Goal: Information Seeking & Learning: Check status

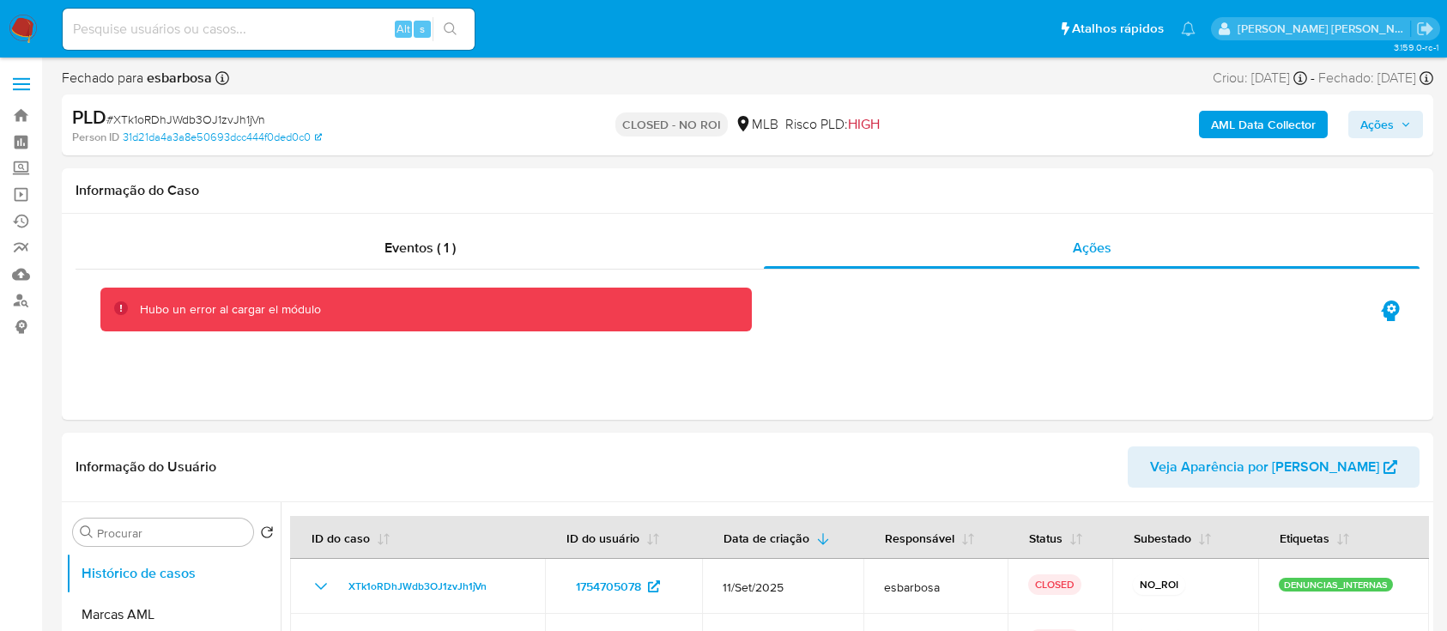
select select "10"
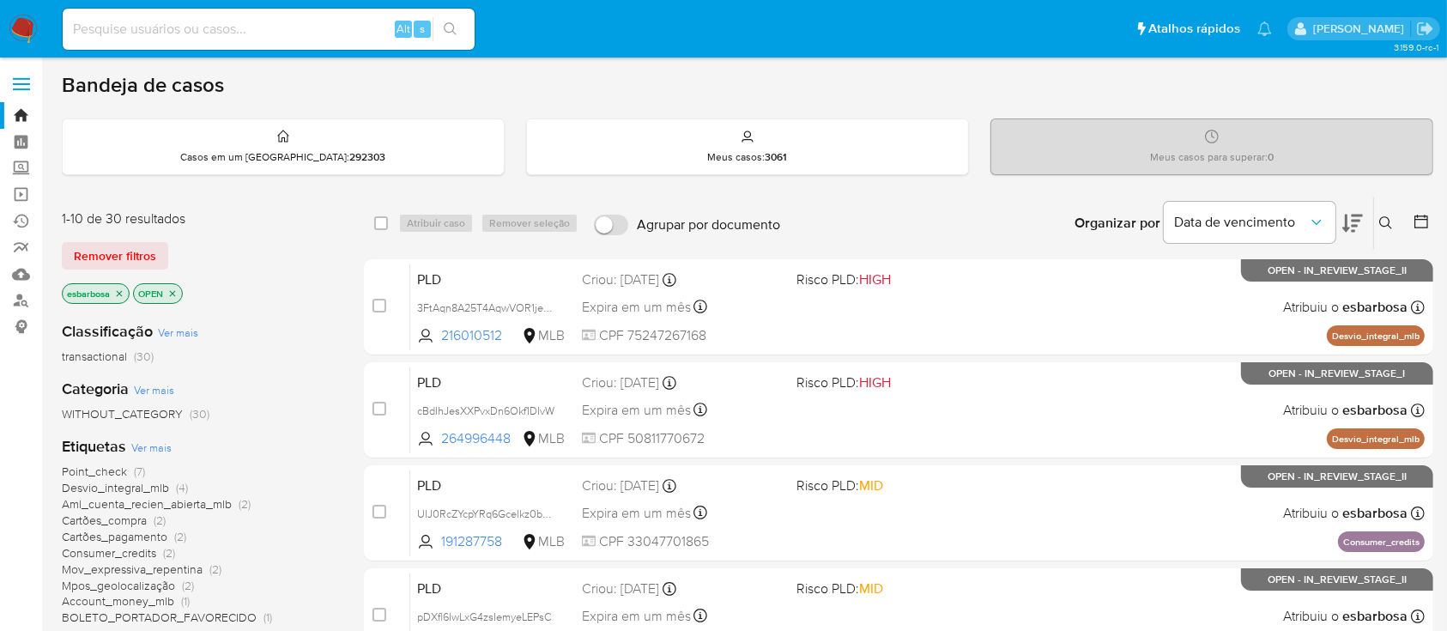
click at [21, 23] on img at bounding box center [23, 29] width 29 height 29
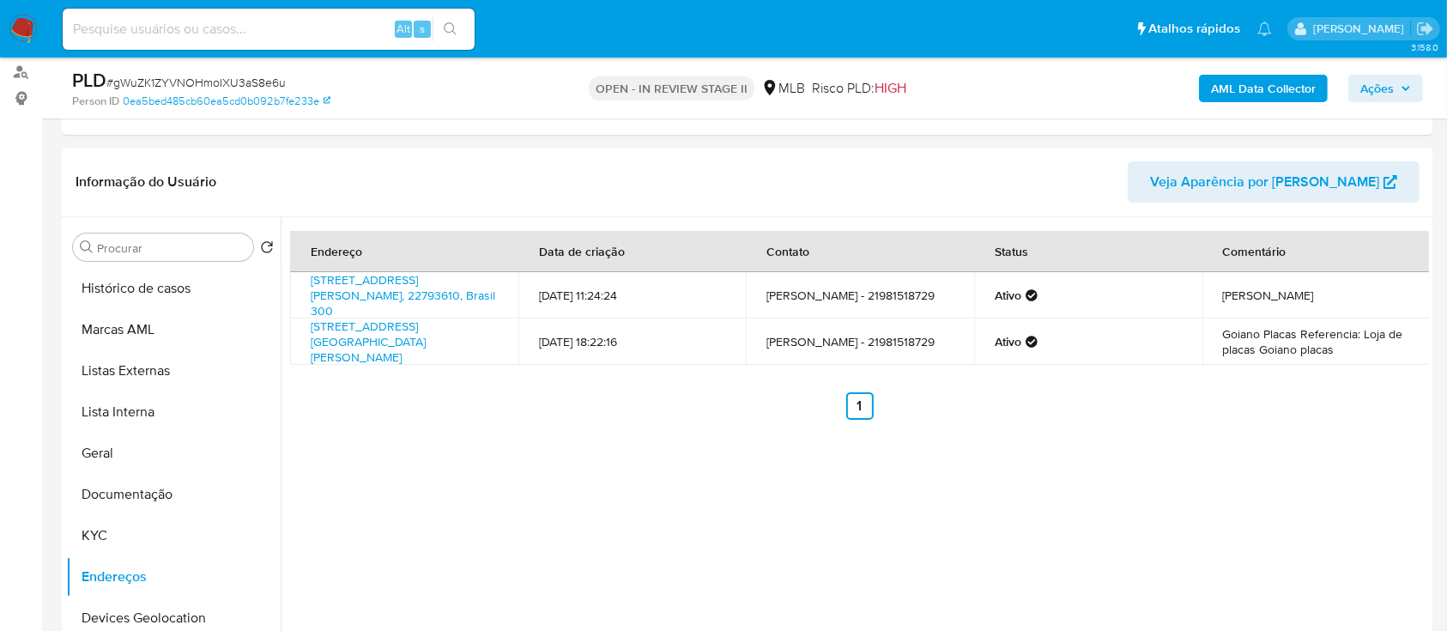
scroll to position [228, 0]
click at [265, 83] on span "# gWuZK1ZYVNOHmoIXU3aS8e6u" at bounding box center [195, 82] width 179 height 17
copy span "gWuZK1ZYVNOHmoIXU3aS8e6u"
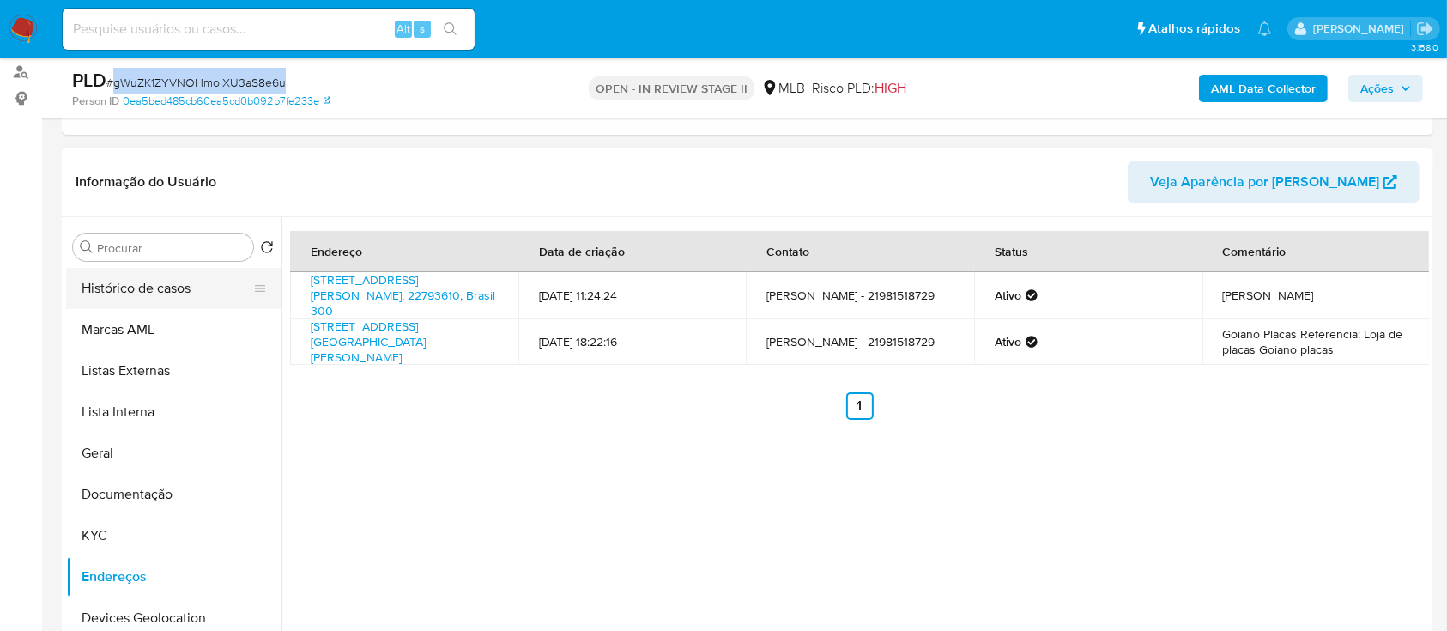
click at [152, 287] on button "Histórico de casos" at bounding box center [166, 288] width 201 height 41
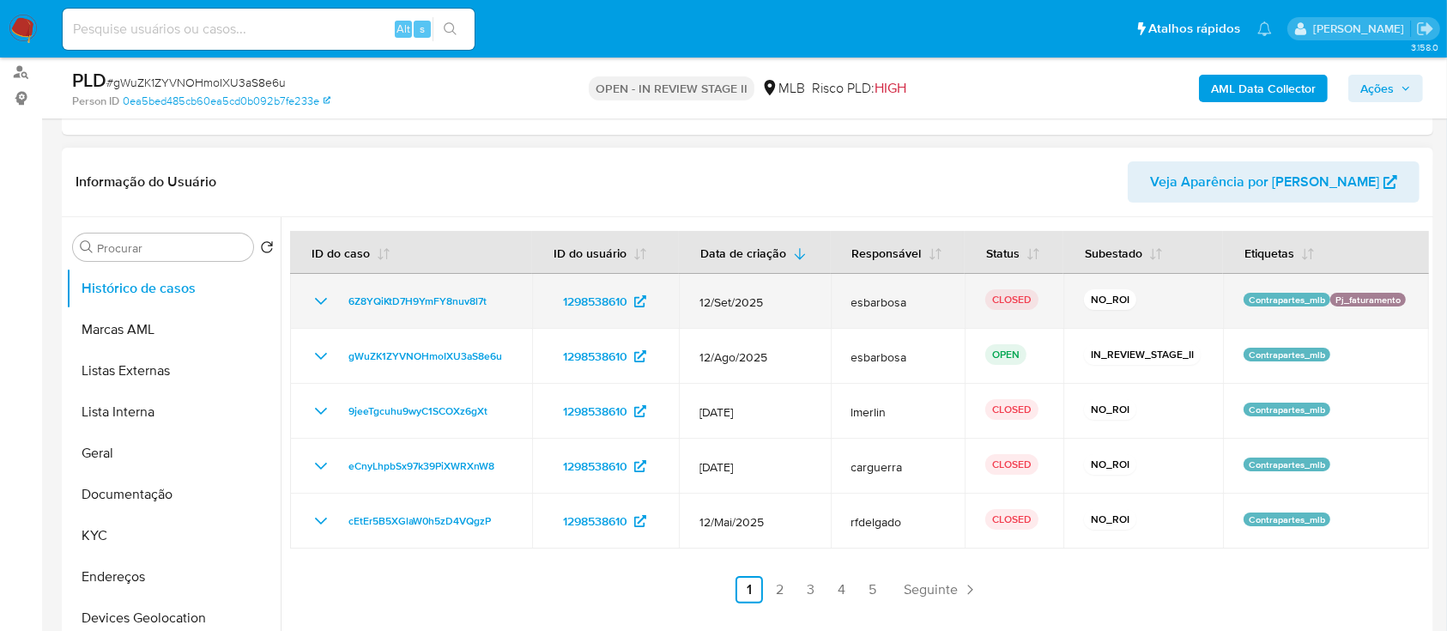
drag, startPoint x: 504, startPoint y: 304, endPoint x: 330, endPoint y: 303, distance: 174.2
click at [330, 303] on div "6Z8YQiKtD7H9YmFY8nuv8l7t" at bounding box center [411, 301] width 201 height 21
drag, startPoint x: 1406, startPoint y: 298, endPoint x: 1321, endPoint y: 293, distance: 85.1
click at [1321, 293] on td "Contrapartes_mlb Pj_faturamento" at bounding box center [1326, 301] width 206 height 55
click at [399, 295] on span "6Z8YQiKtD7H9YmFY8nuv8l7t" at bounding box center [417, 301] width 138 height 21
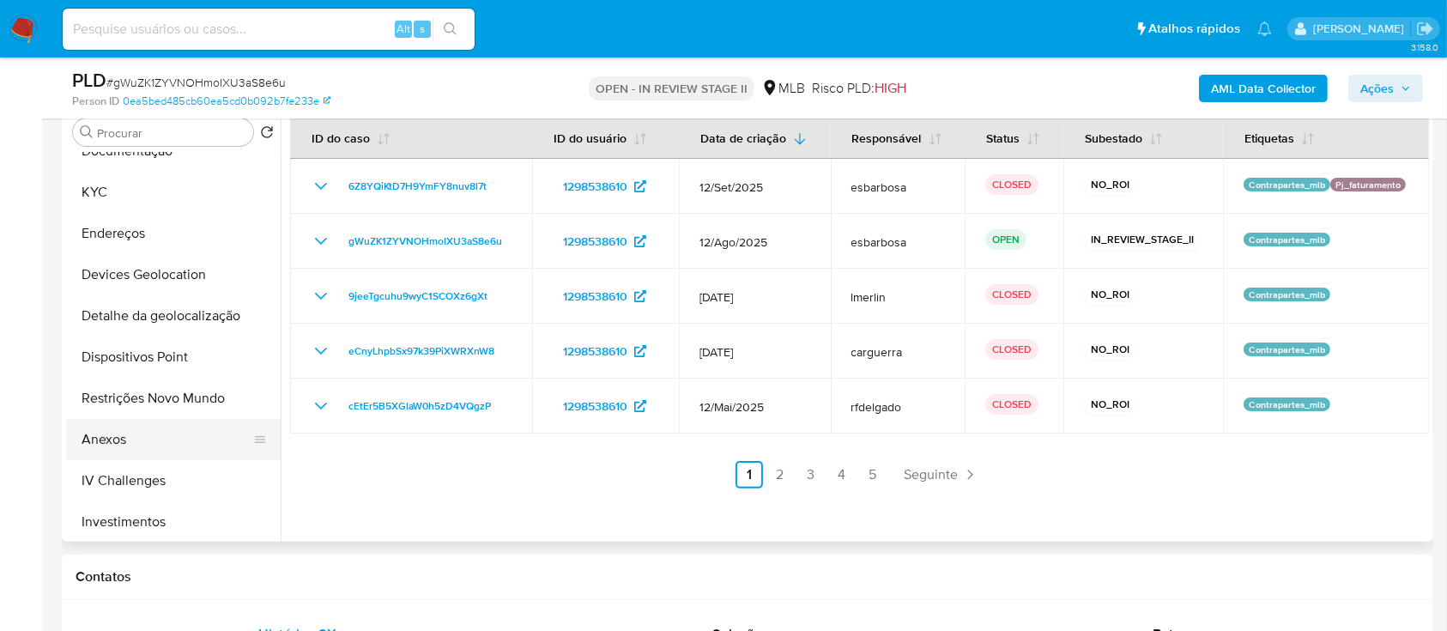
scroll to position [343, 0]
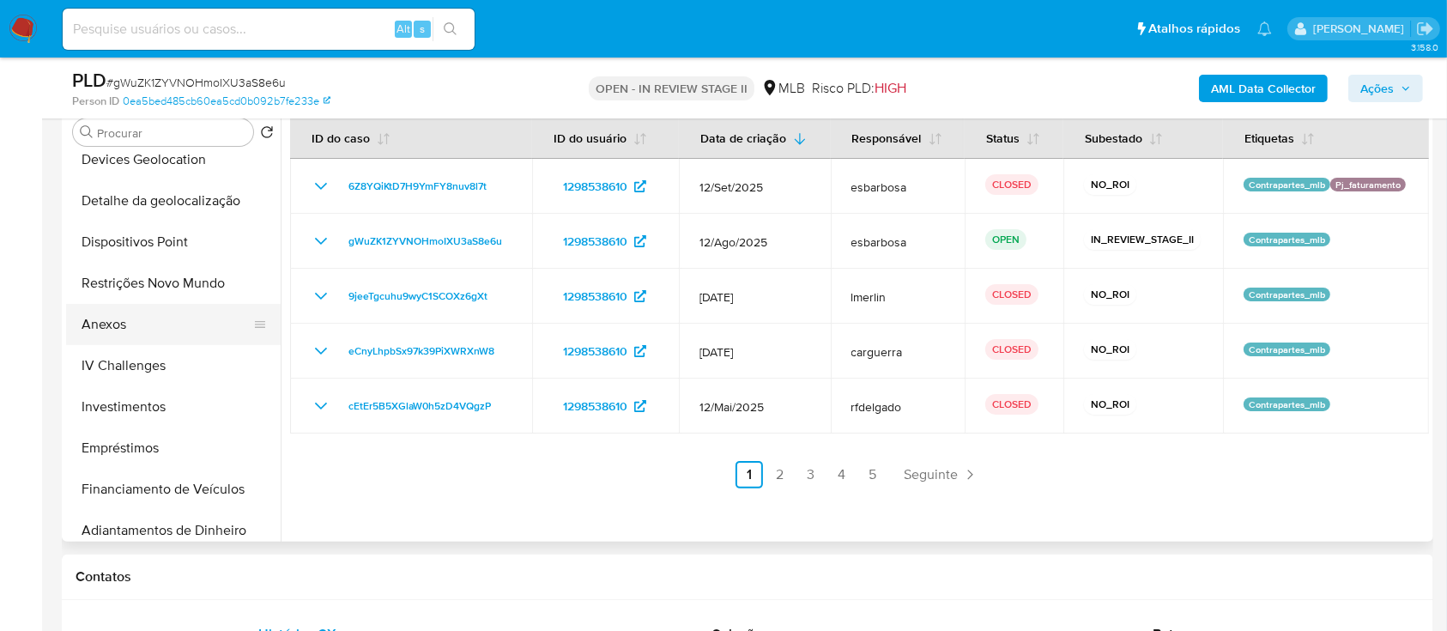
click at [121, 329] on button "Anexos" at bounding box center [166, 324] width 201 height 41
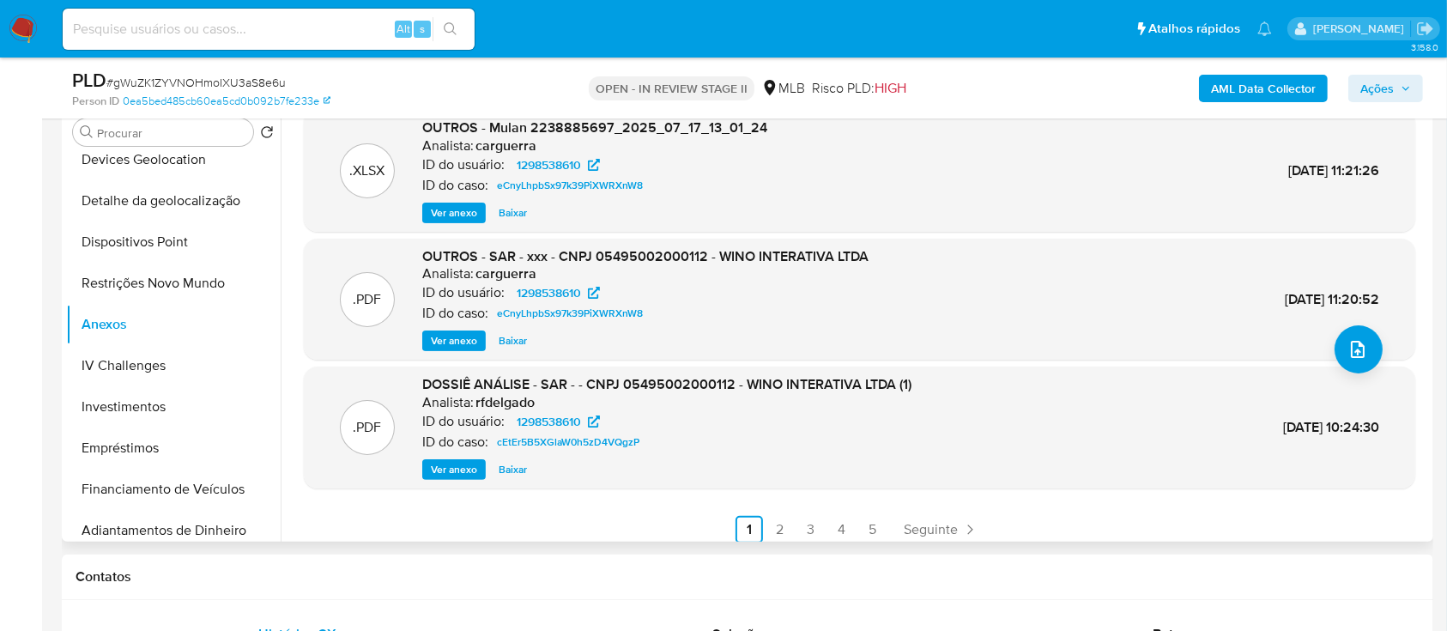
scroll to position [144, 0]
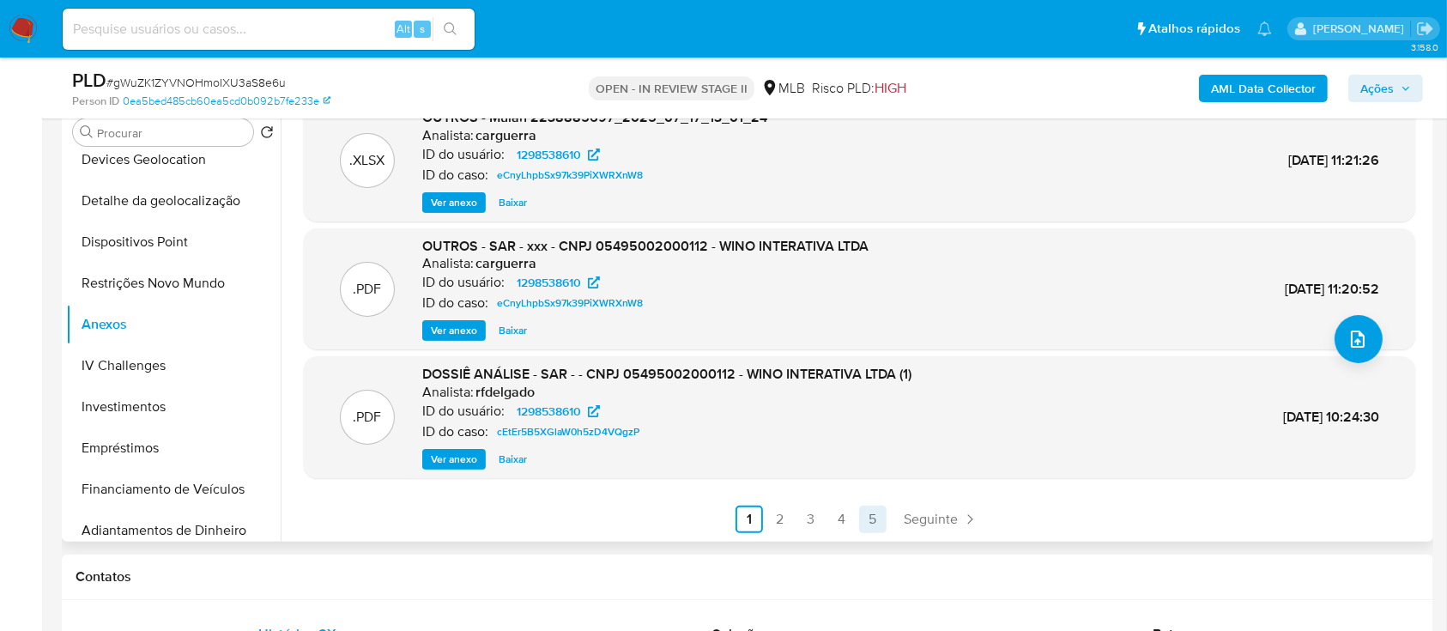
click at [874, 521] on link "5" at bounding box center [872, 518] width 27 height 27
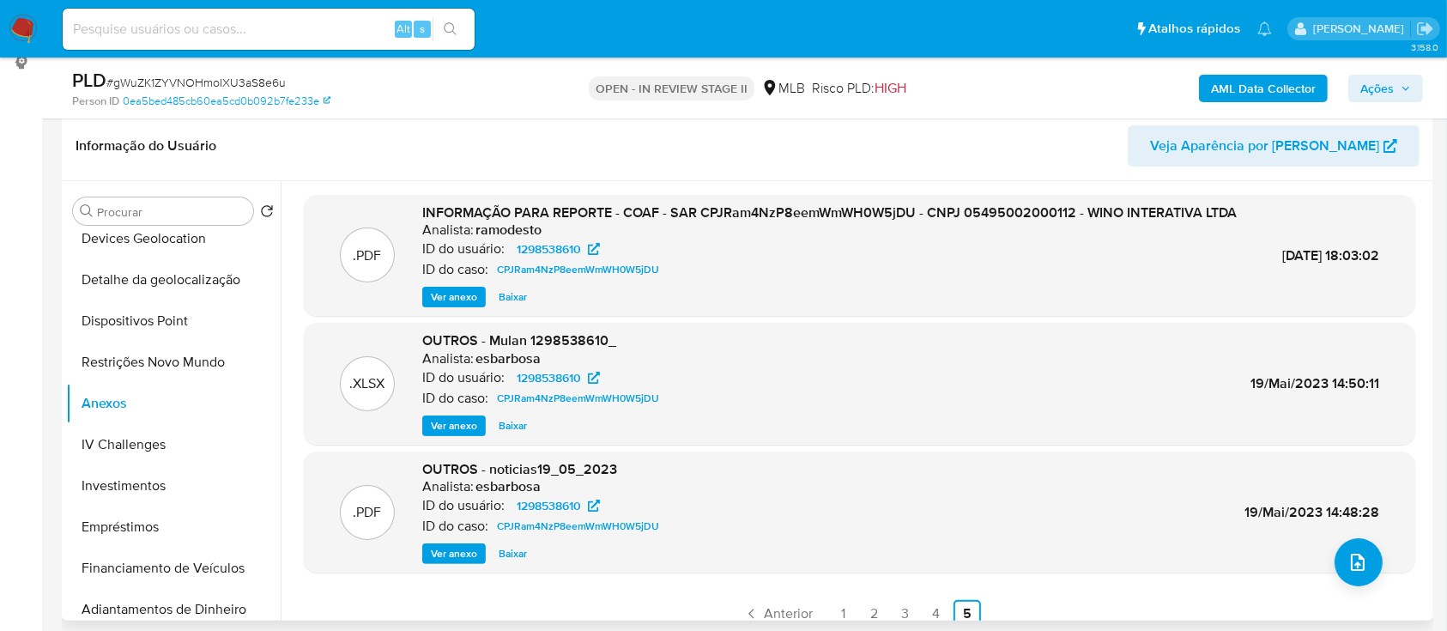
scroll to position [228, 0]
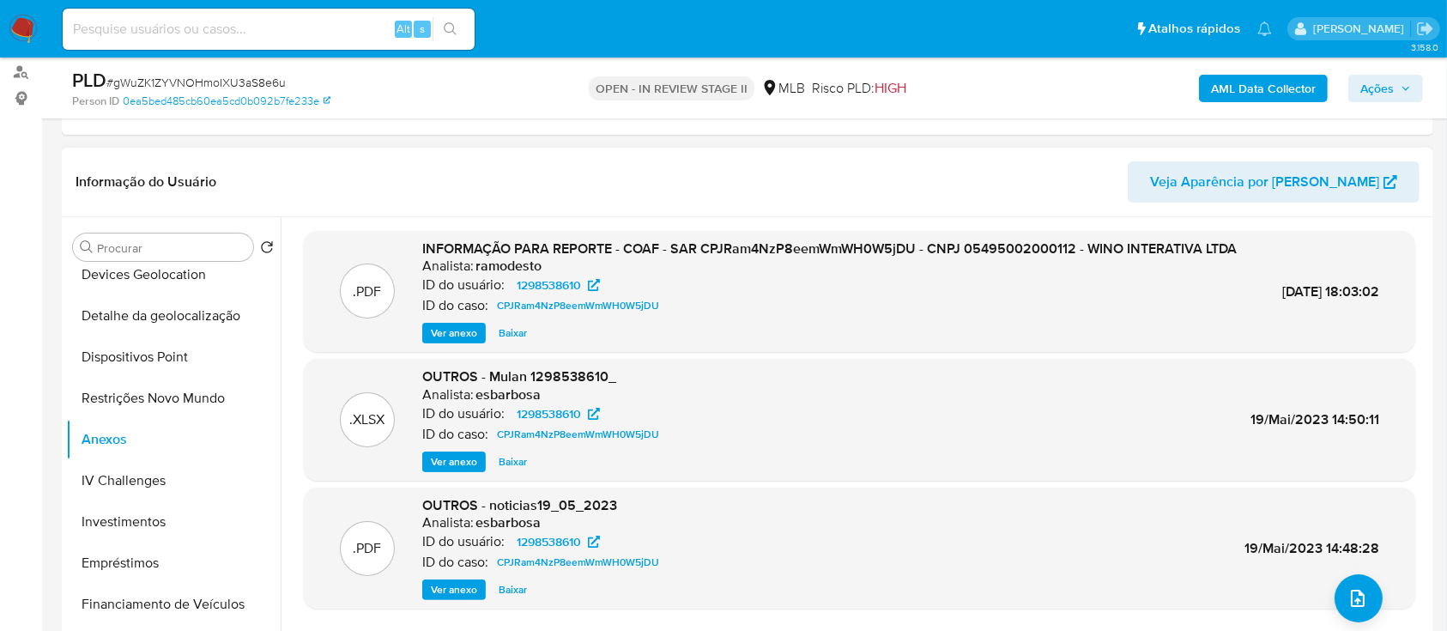
click at [442, 342] on span "Ver anexo" at bounding box center [454, 332] width 46 height 17
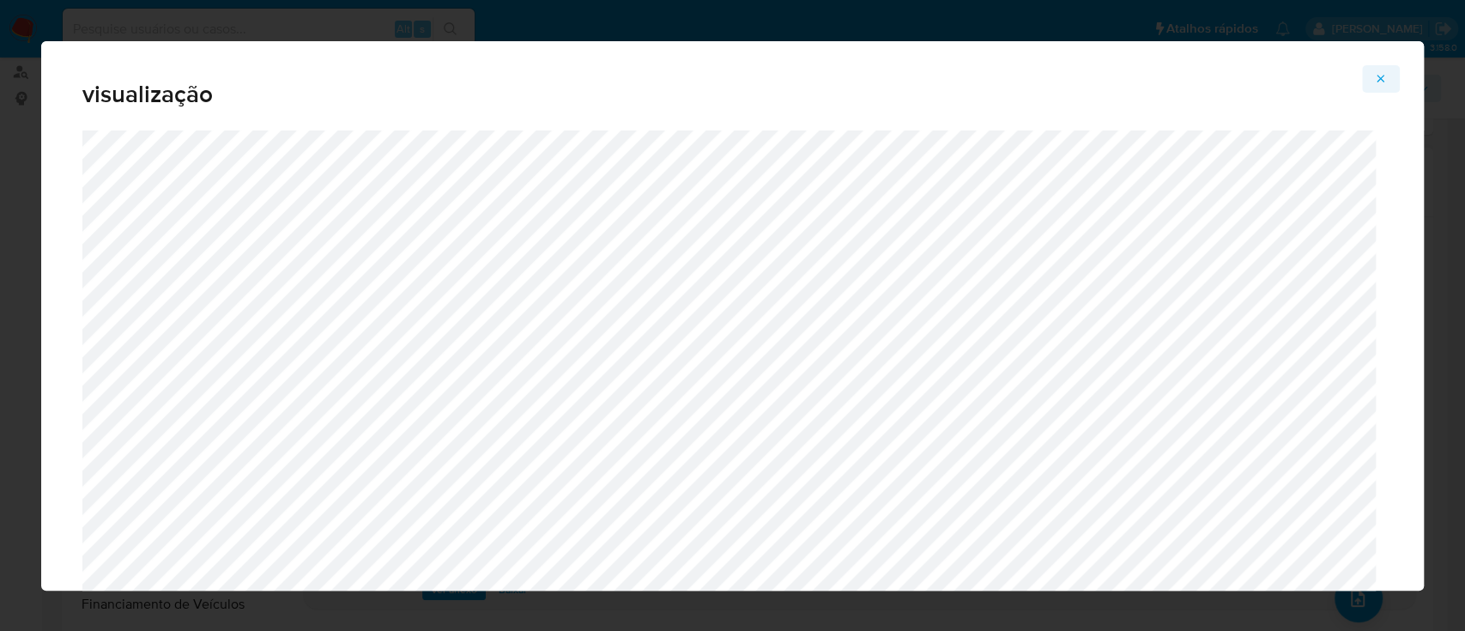
click at [1378, 74] on icon "Attachment preview" at bounding box center [1381, 79] width 14 height 14
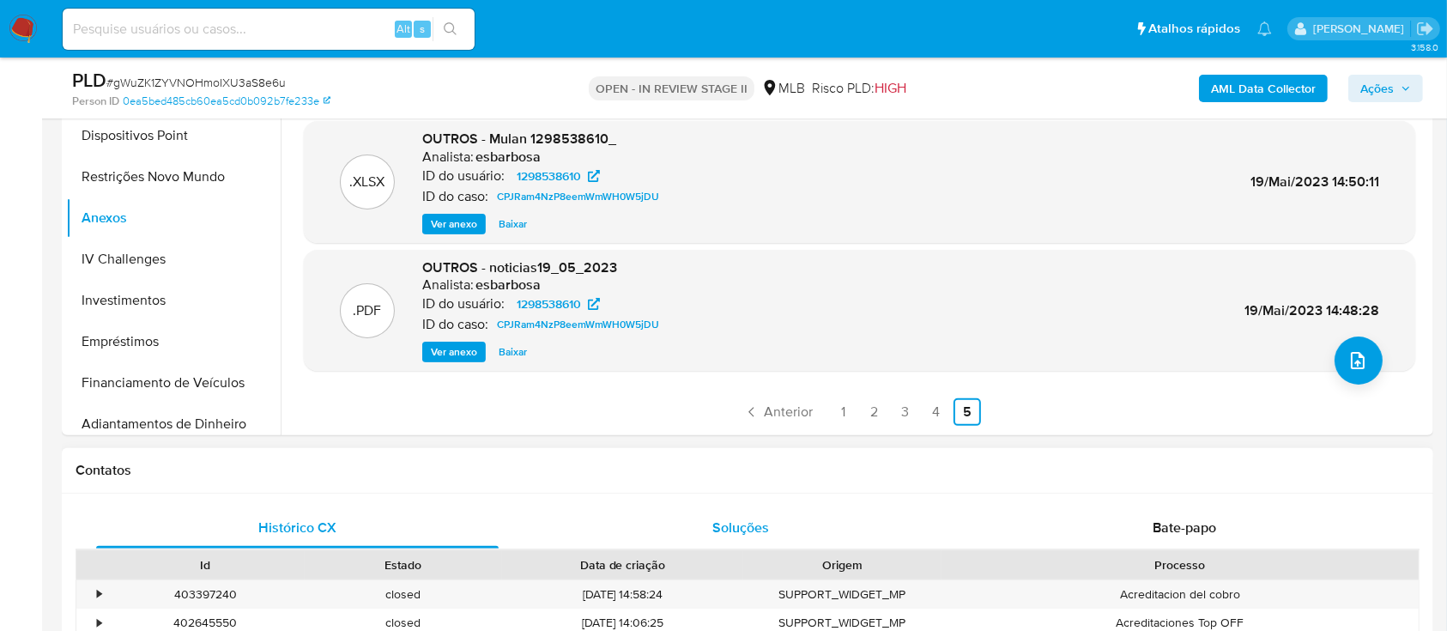
scroll to position [457, 0]
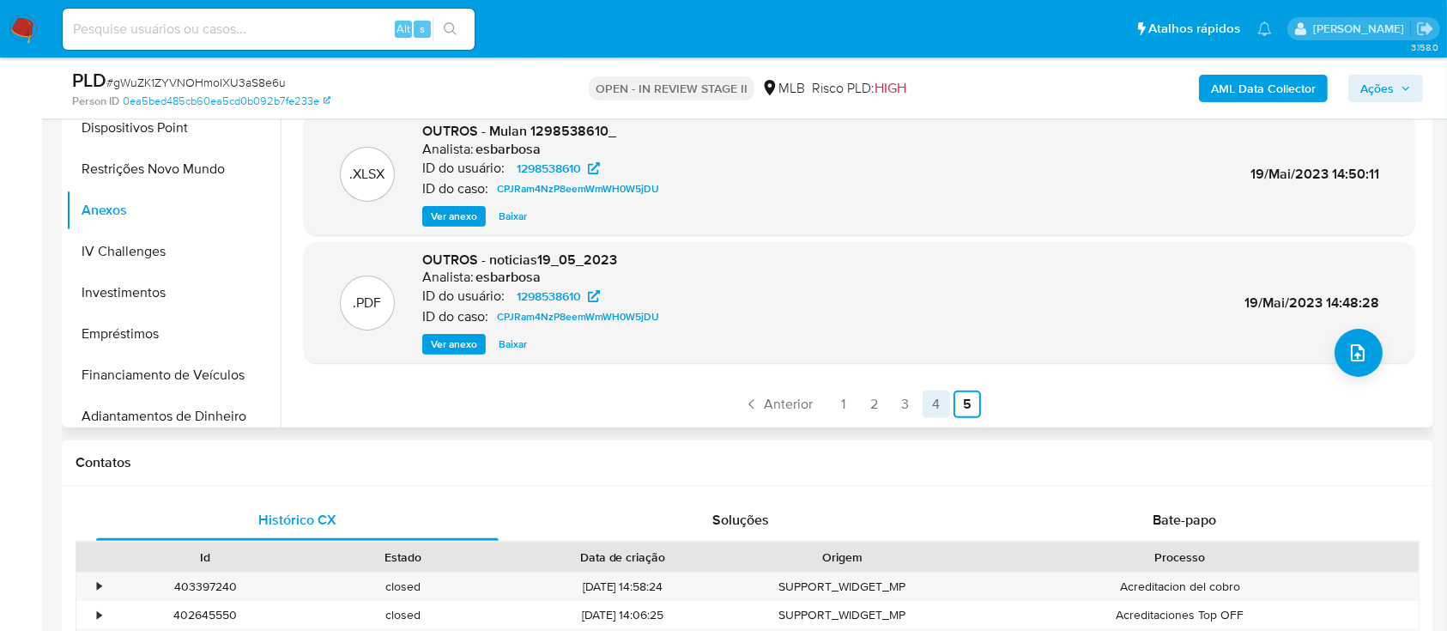
click at [928, 401] on link "4" at bounding box center [935, 403] width 27 height 27
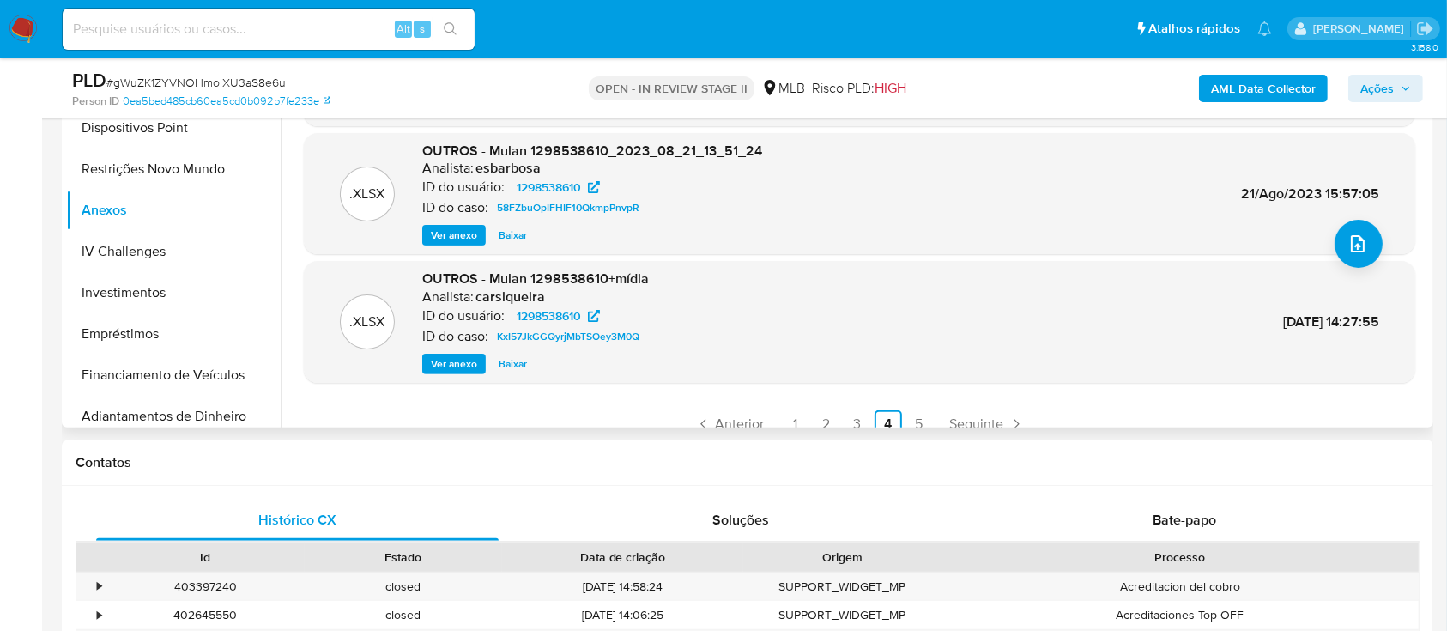
scroll to position [144, 0]
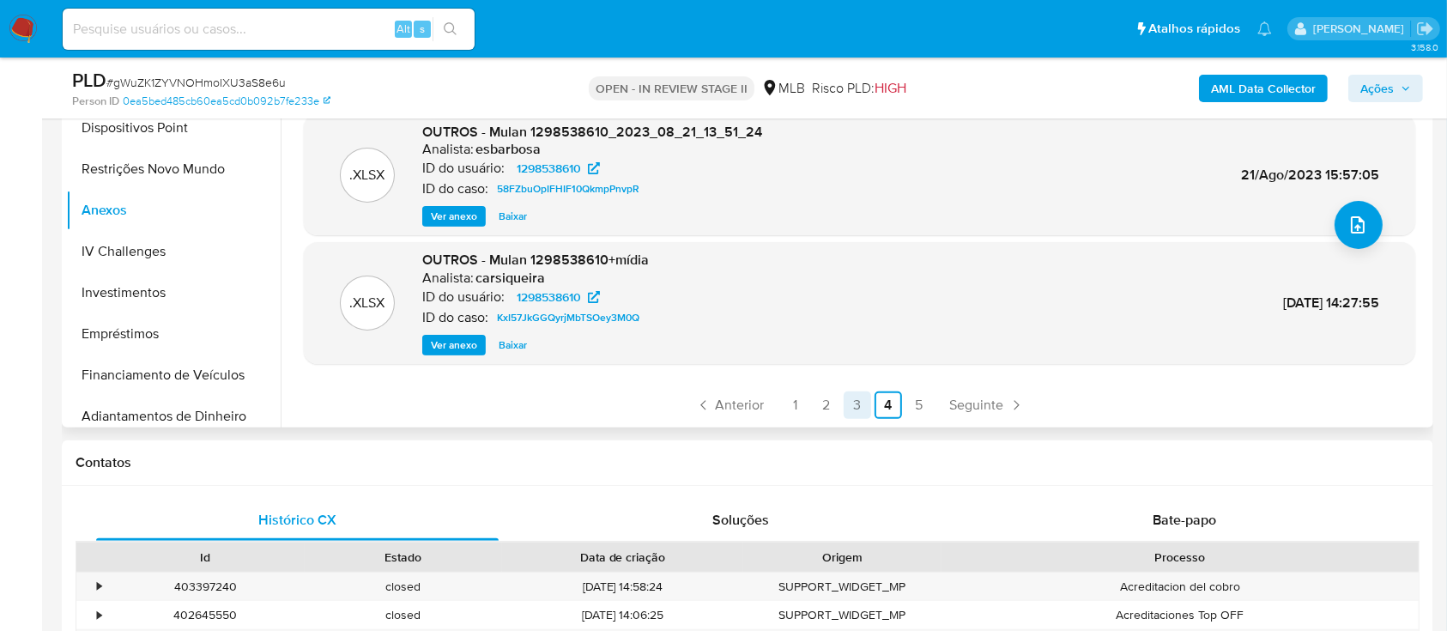
click at [850, 407] on link "3" at bounding box center [856, 404] width 27 height 27
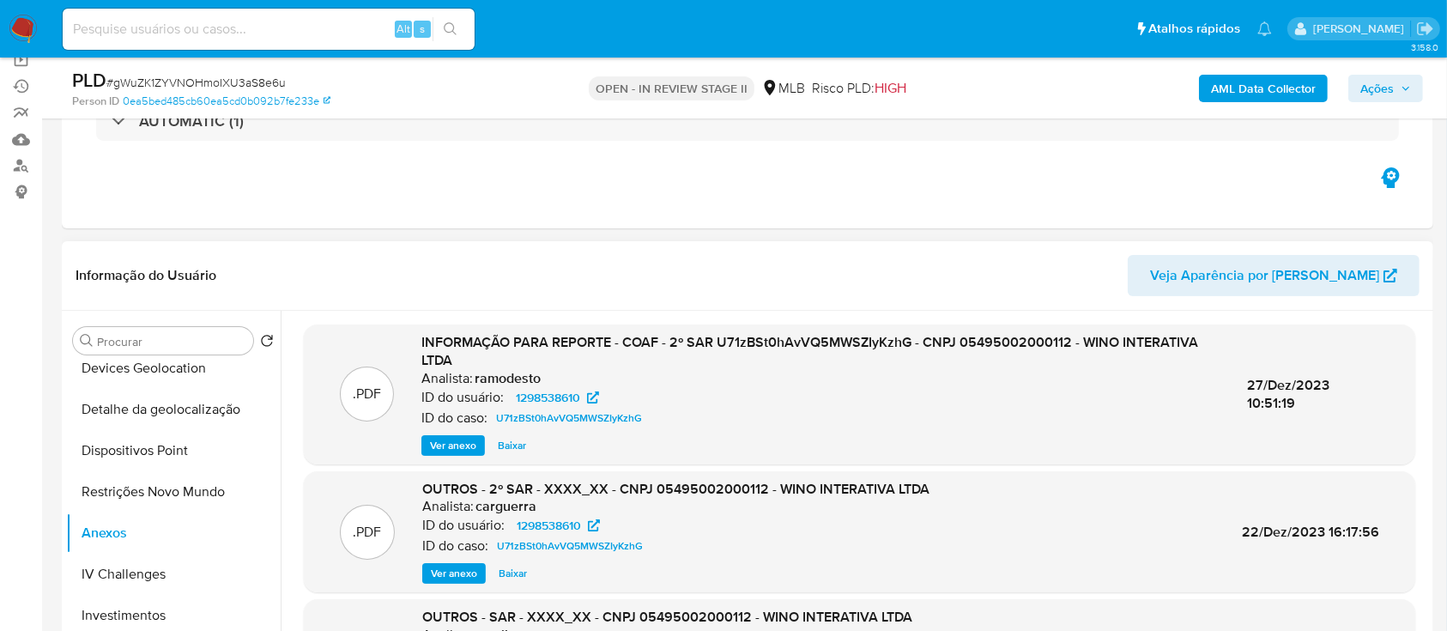
scroll to position [114, 0]
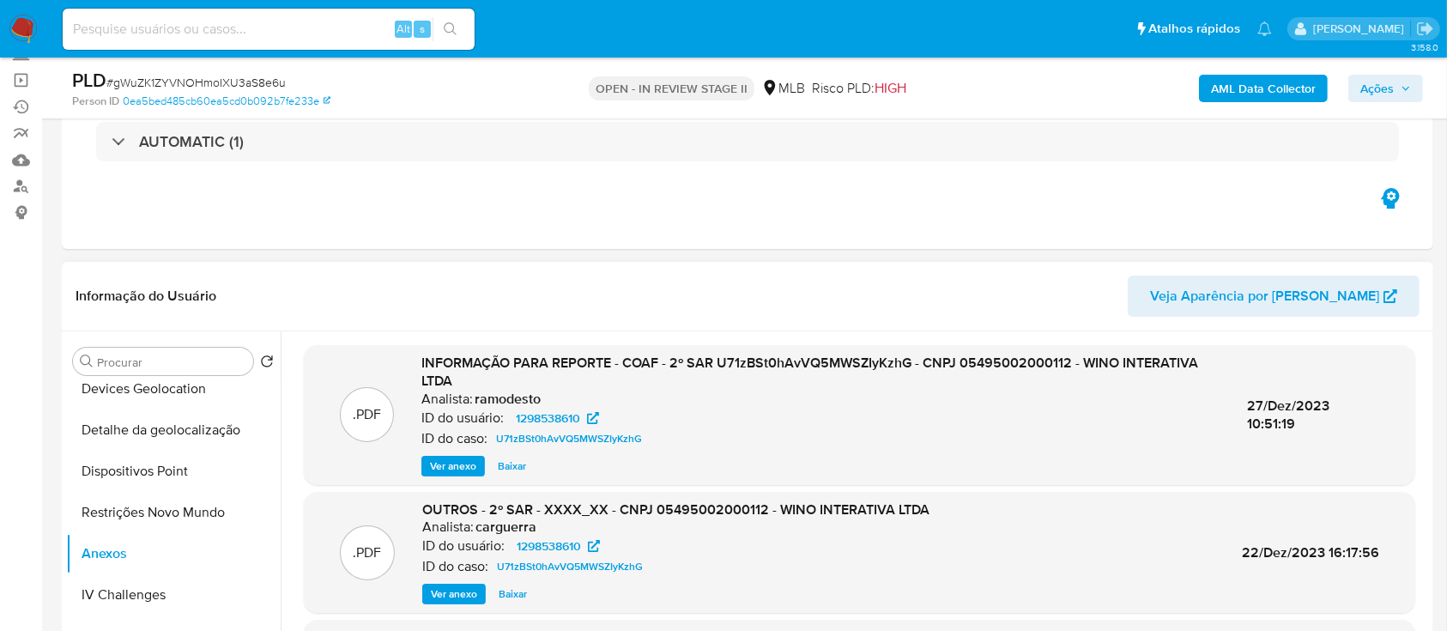
click at [448, 467] on span "Ver anexo" at bounding box center [453, 465] width 46 height 17
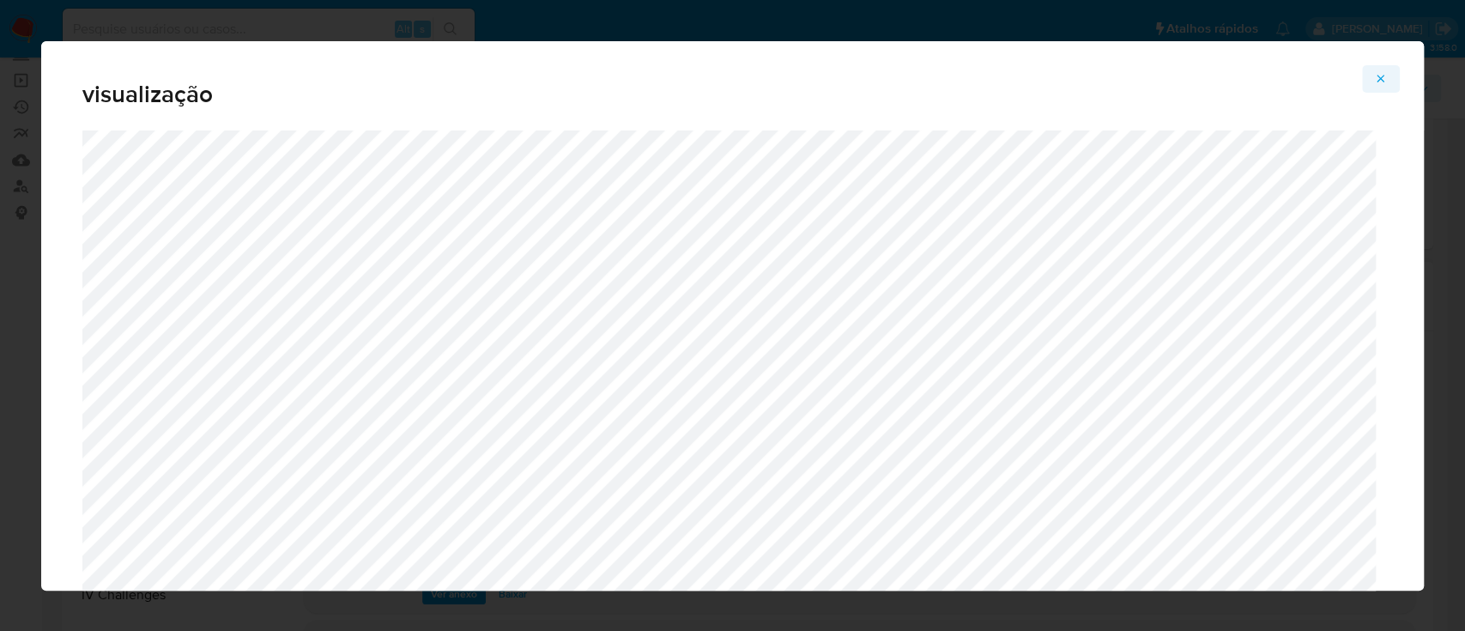
click at [1380, 77] on icon "Attachment preview" at bounding box center [1381, 79] width 14 height 14
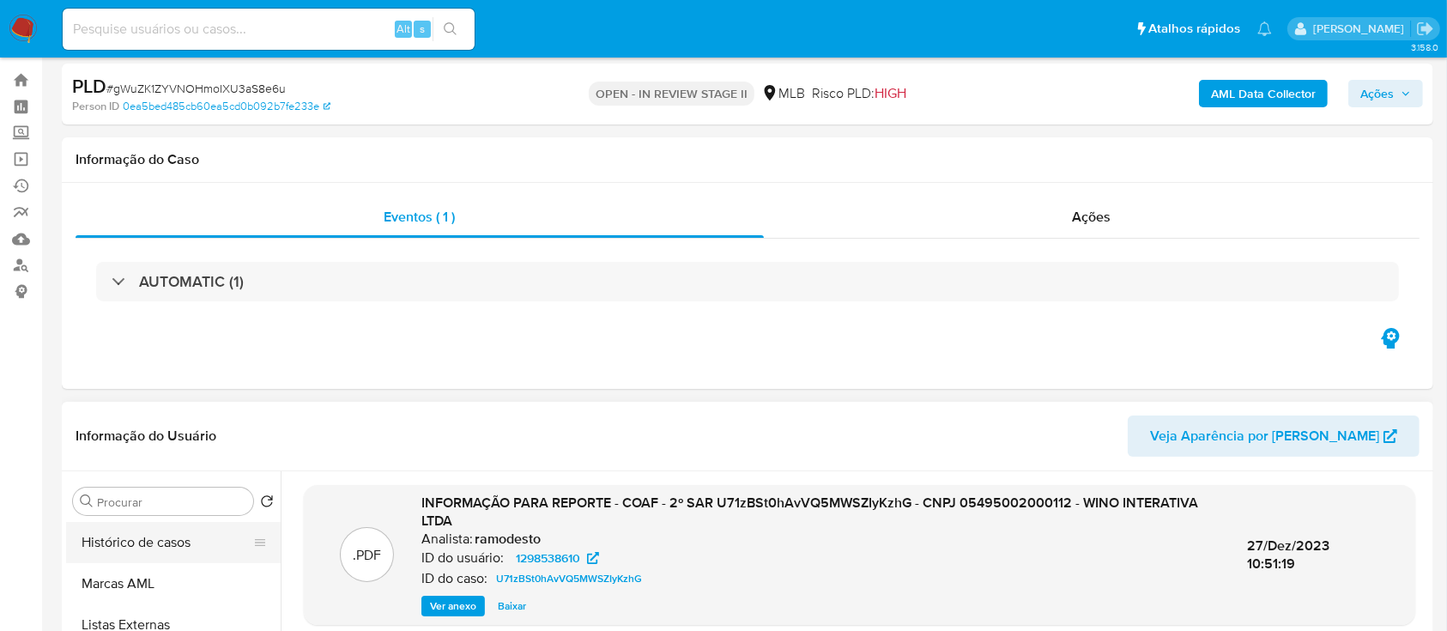
scroll to position [0, 0]
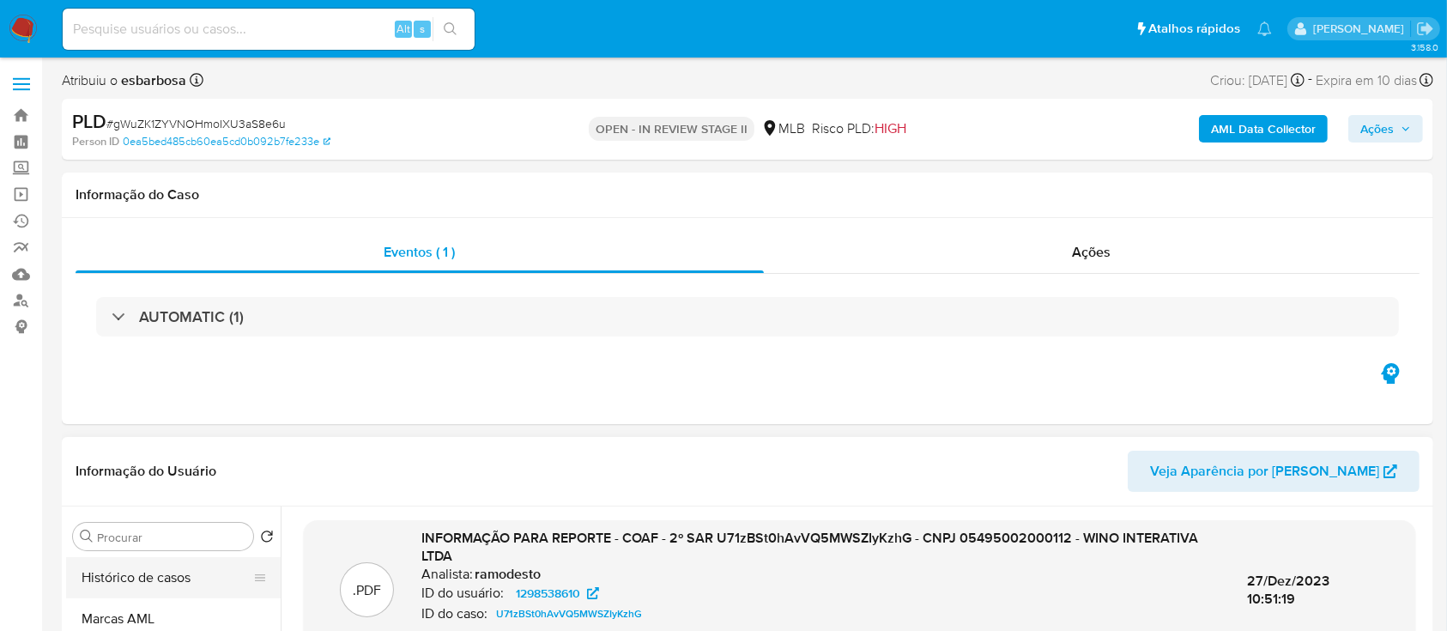
click at [137, 578] on button "Histórico de casos" at bounding box center [166, 577] width 201 height 41
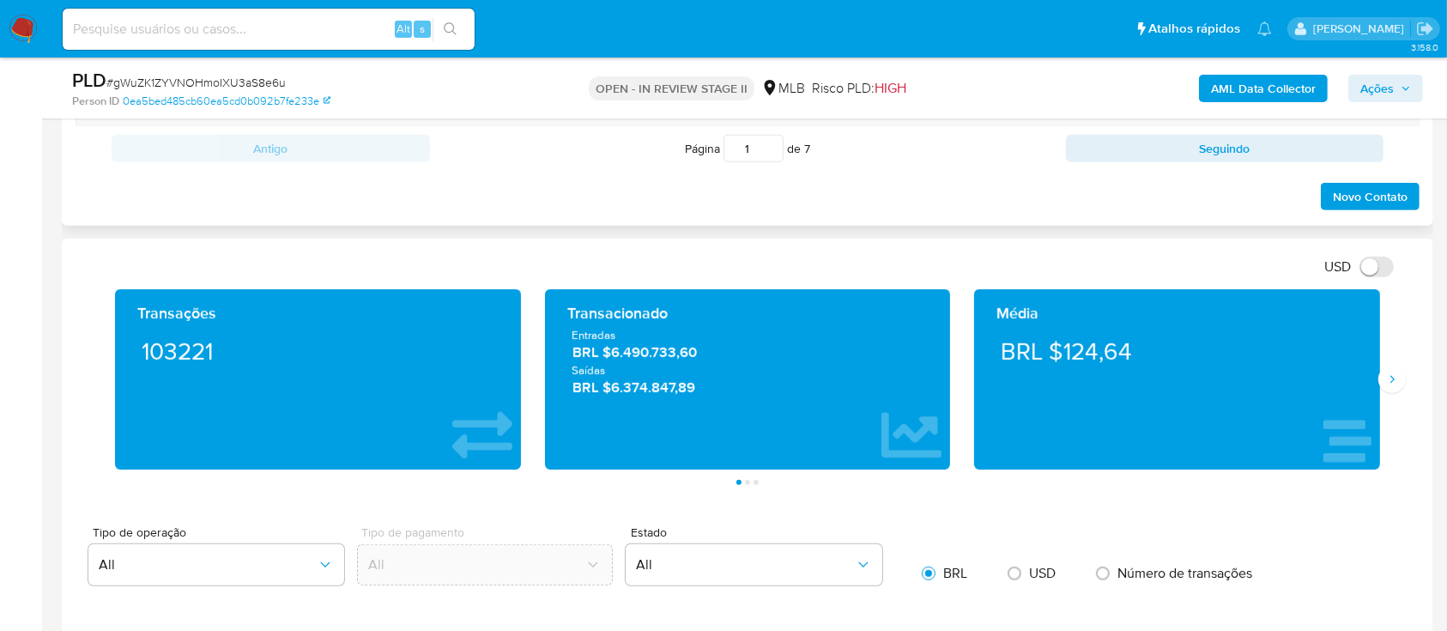
scroll to position [1030, 0]
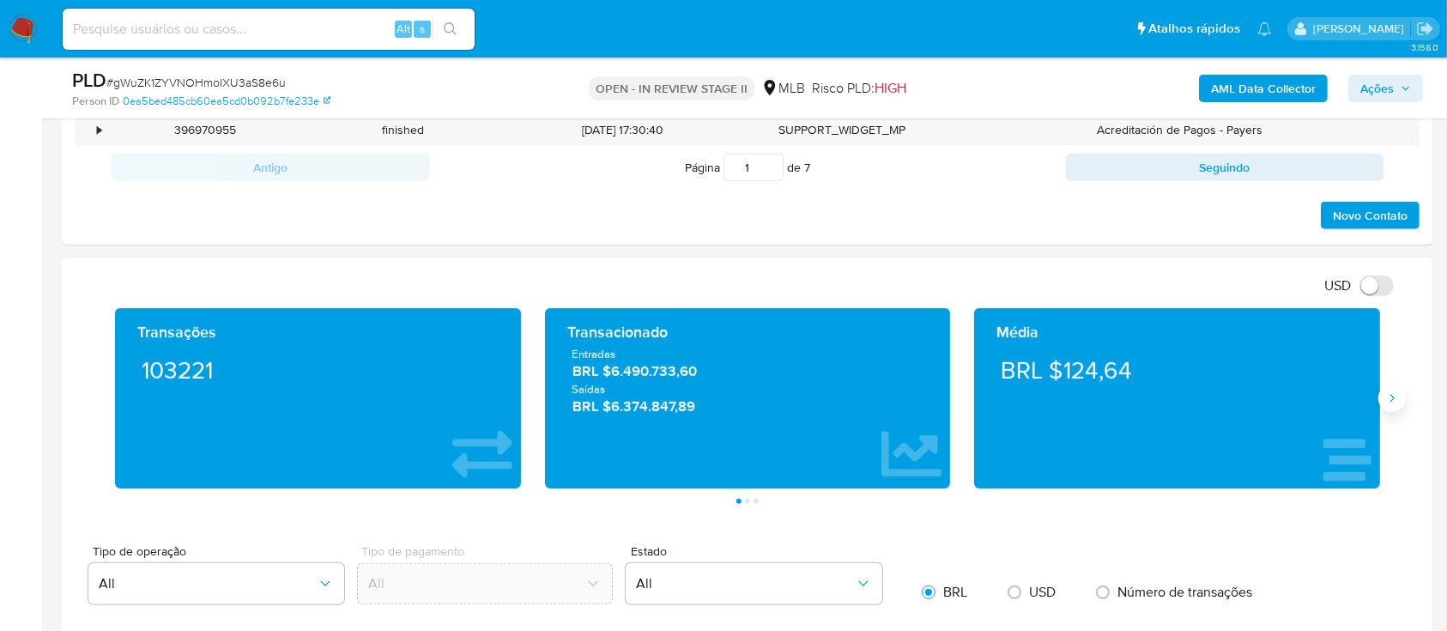
click at [1397, 401] on icon "Siguiente" at bounding box center [1392, 398] width 14 height 14
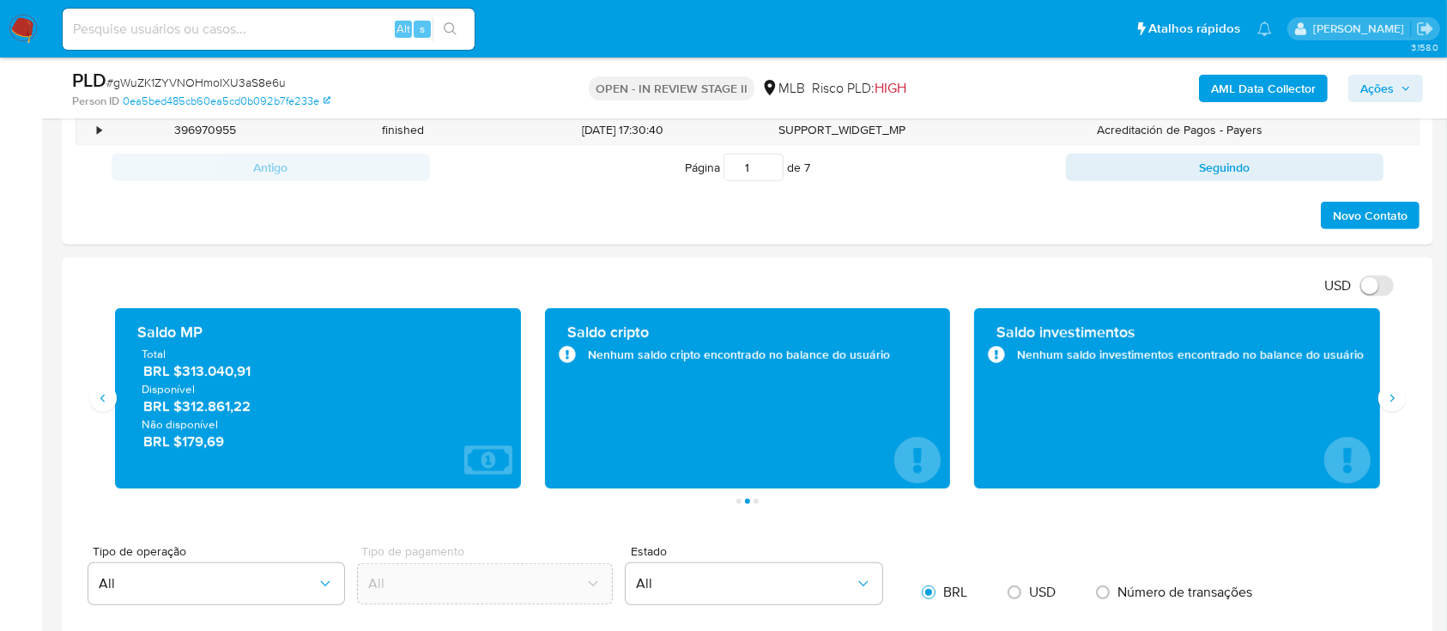
drag, startPoint x: 261, startPoint y: 372, endPoint x: 178, endPoint y: 372, distance: 82.4
click at [178, 372] on span "BRL $313.040,91" at bounding box center [318, 371] width 351 height 20
click at [724, 276] on div "USD Alternar entre moeda local e dólar" at bounding box center [741, 285] width 1331 height 28
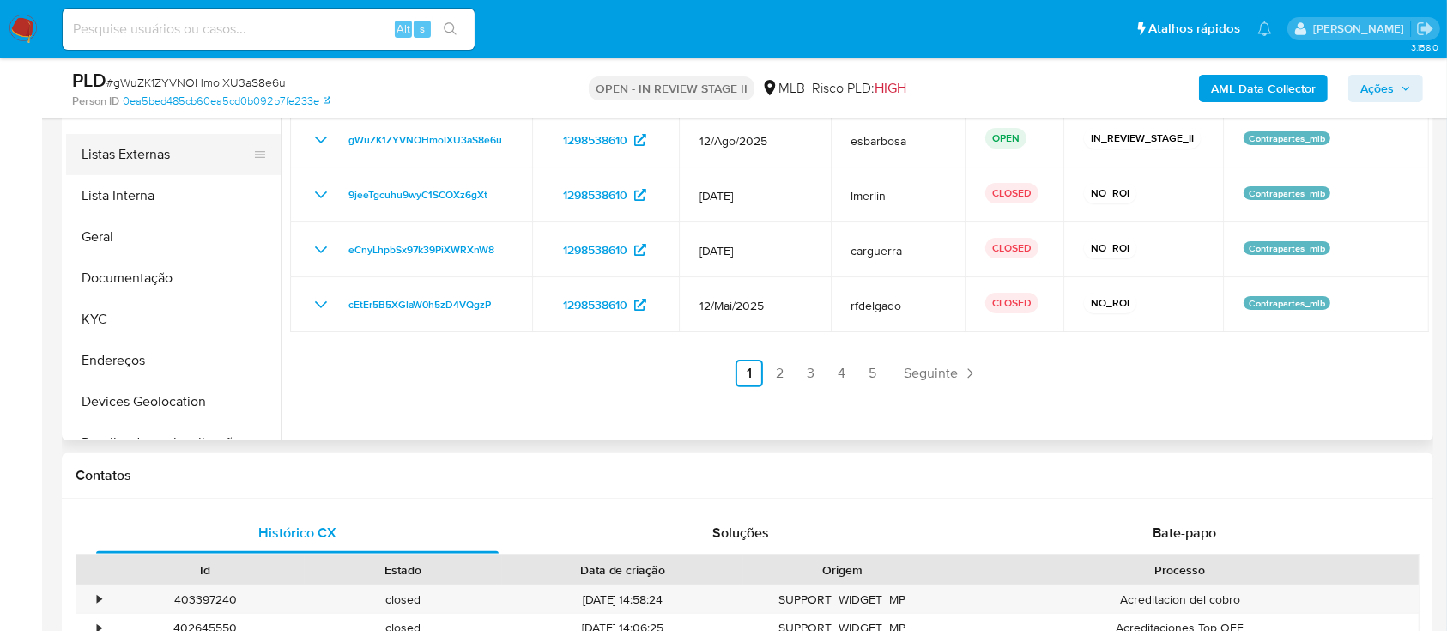
scroll to position [228, 0]
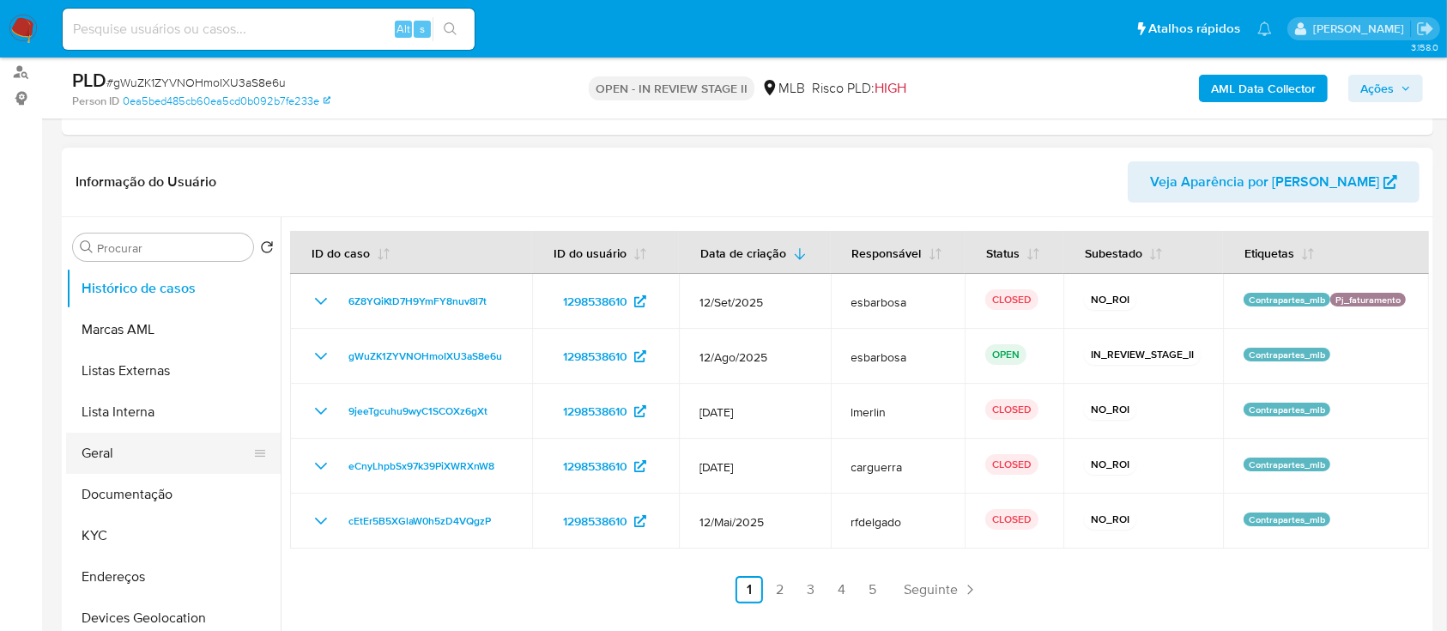
click at [140, 448] on button "Geral" at bounding box center [166, 452] width 201 height 41
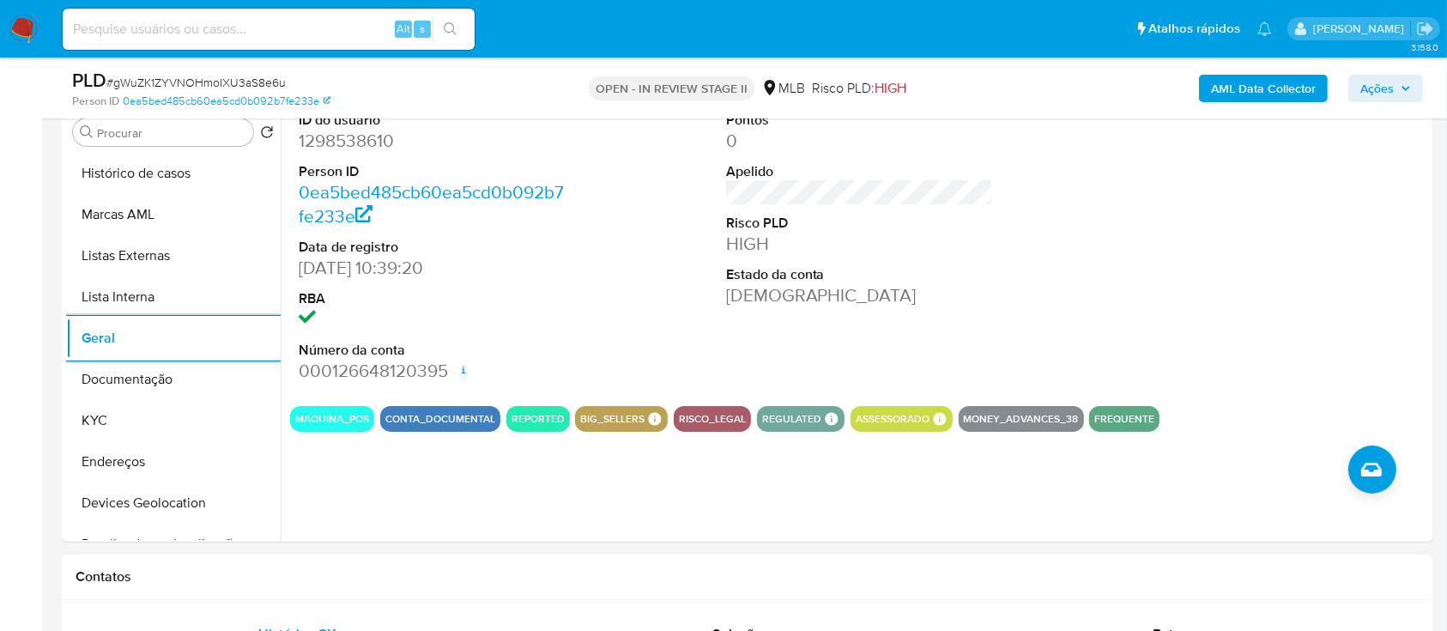
scroll to position [457, 0]
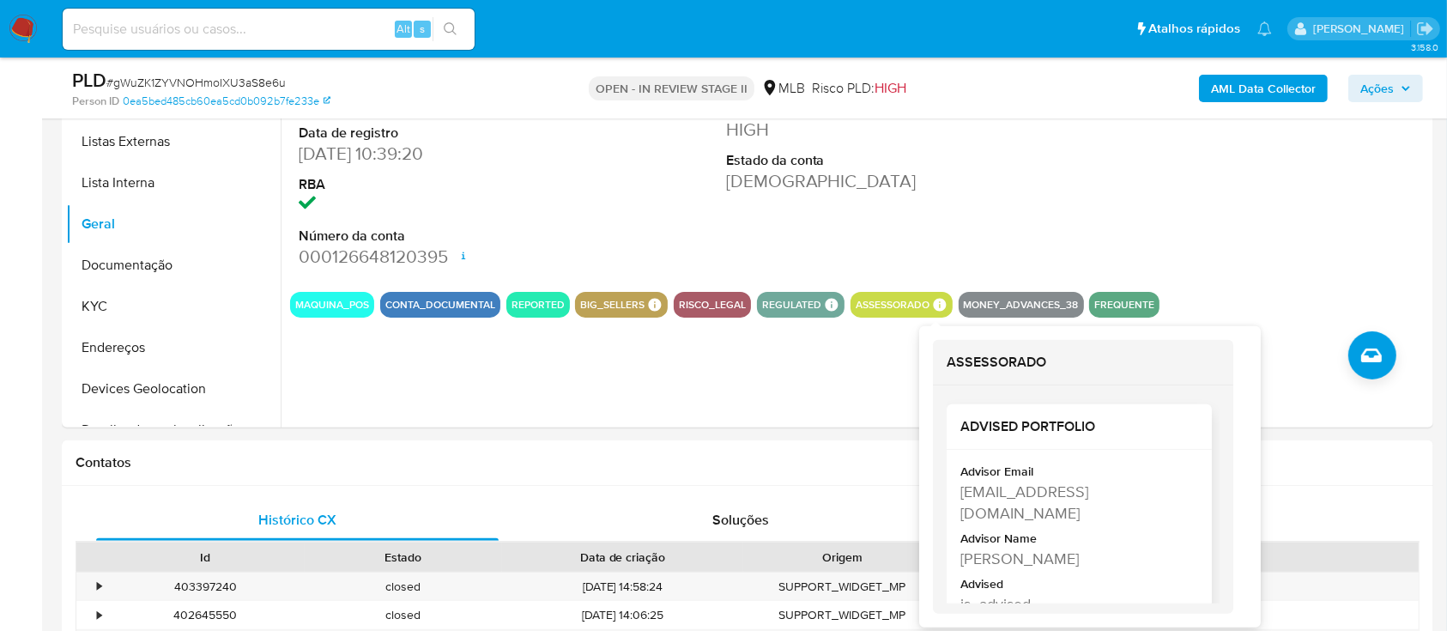
drag, startPoint x: 1030, startPoint y: 512, endPoint x: 964, endPoint y: 497, distance: 67.9
click at [964, 497] on div "[EMAIL_ADDRESS][DOMAIN_NAME]" at bounding box center [1077, 502] width 234 height 43
drag, startPoint x: 1016, startPoint y: 582, endPoint x: 964, endPoint y: 559, distance: 56.9
click at [964, 559] on div "[PERSON_NAME]" at bounding box center [1077, 557] width 234 height 21
copy div "[PERSON_NAME]"
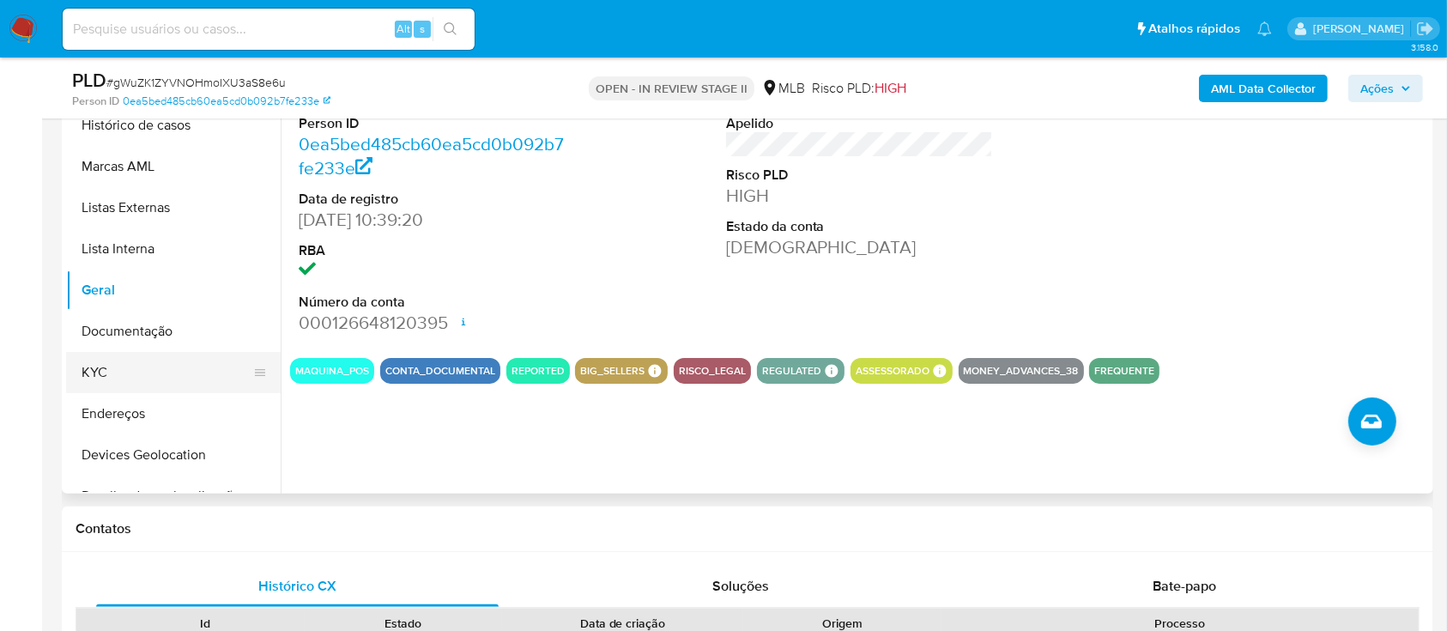
scroll to position [343, 0]
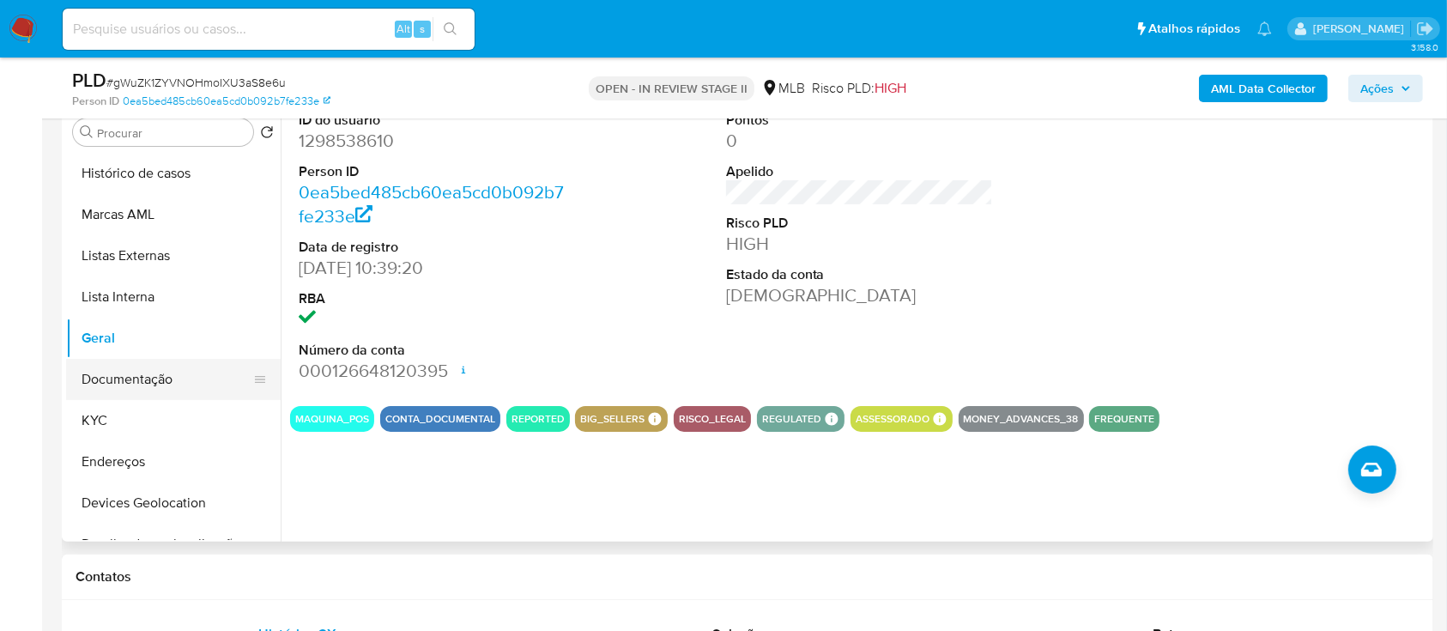
click at [150, 380] on button "Documentação" at bounding box center [166, 379] width 201 height 41
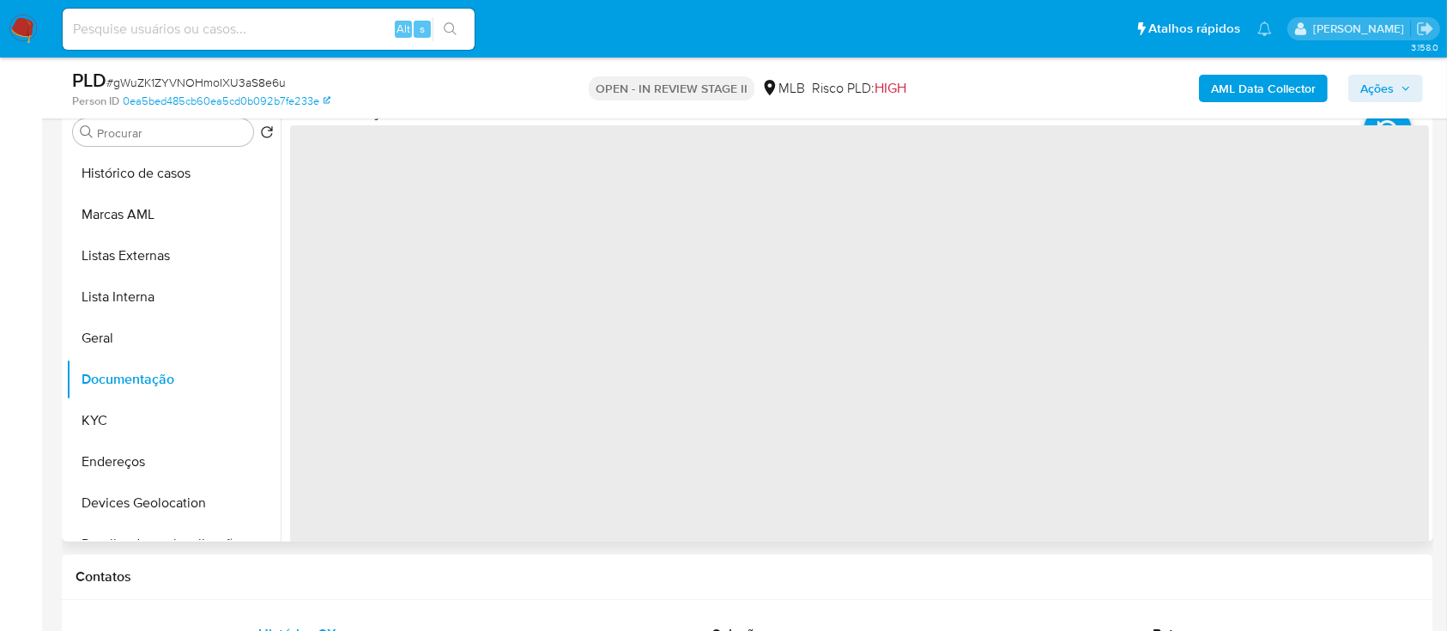
scroll to position [228, 0]
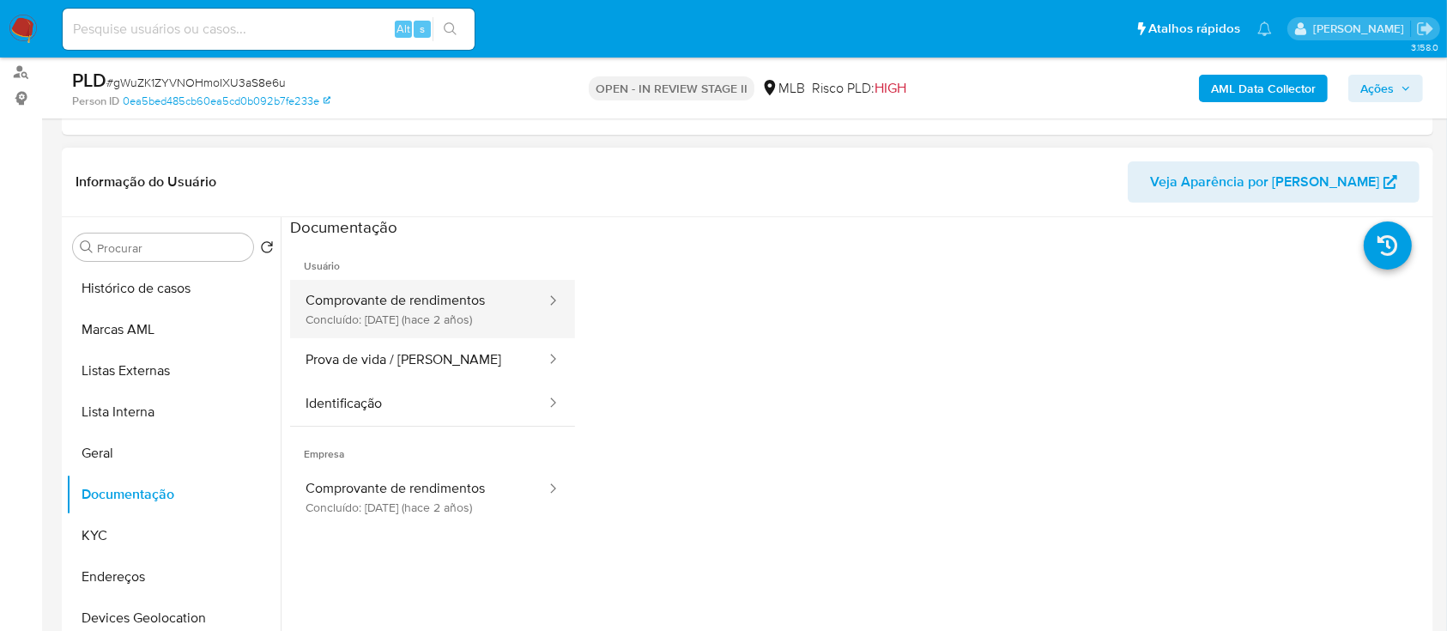
click at [413, 306] on button "Comprovante de rendimentos Concluído: [DATE] (hace 2 años)" at bounding box center [418, 309] width 257 height 58
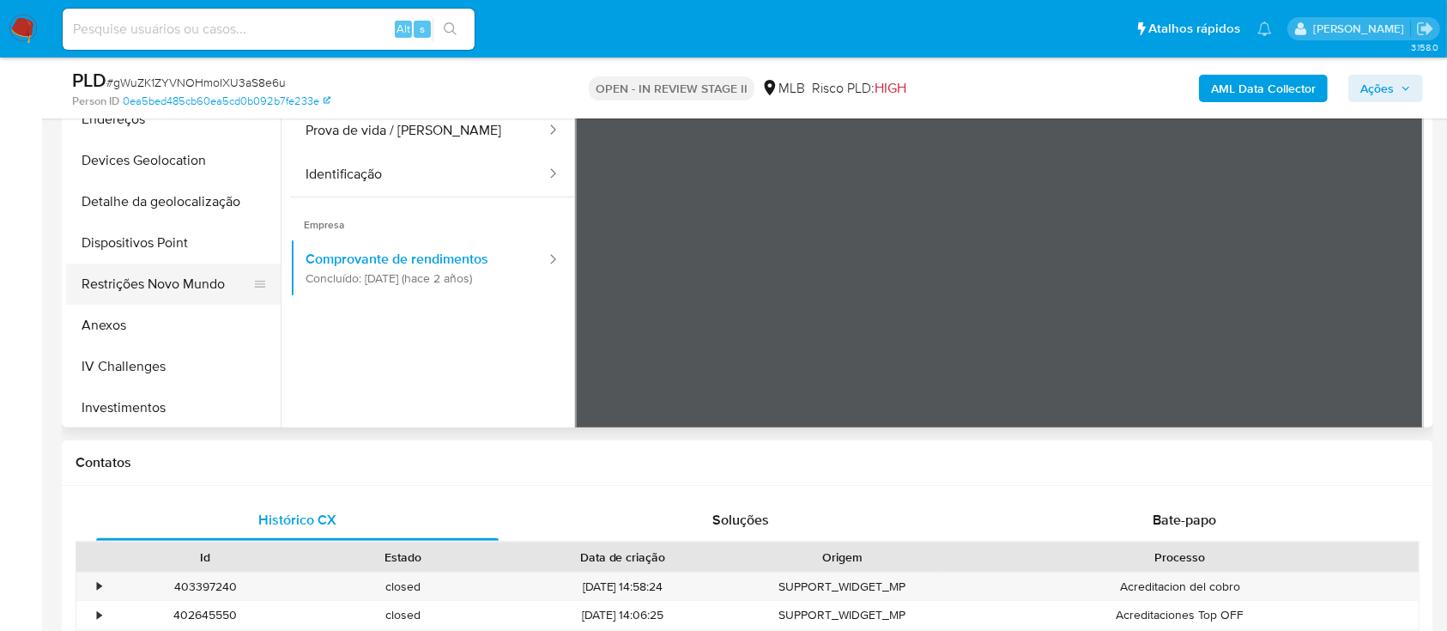
click at [166, 291] on button "Restrições Novo Mundo" at bounding box center [166, 283] width 201 height 41
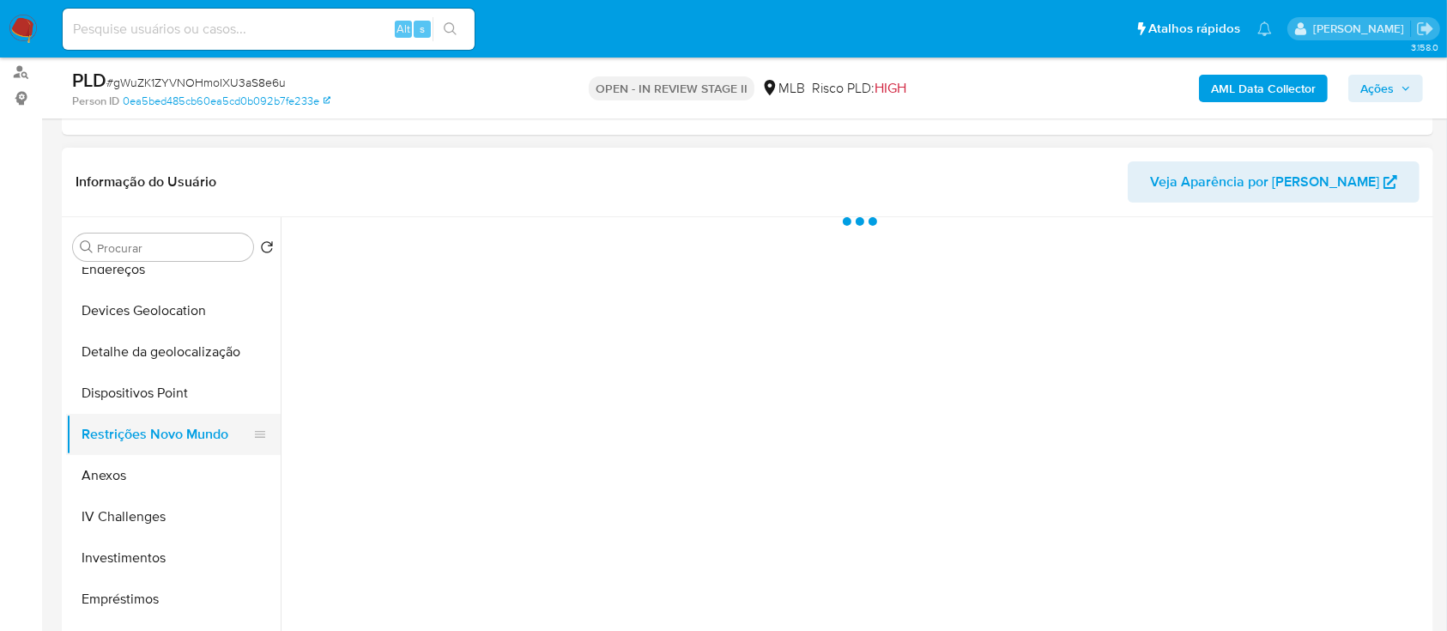
scroll to position [343, 0]
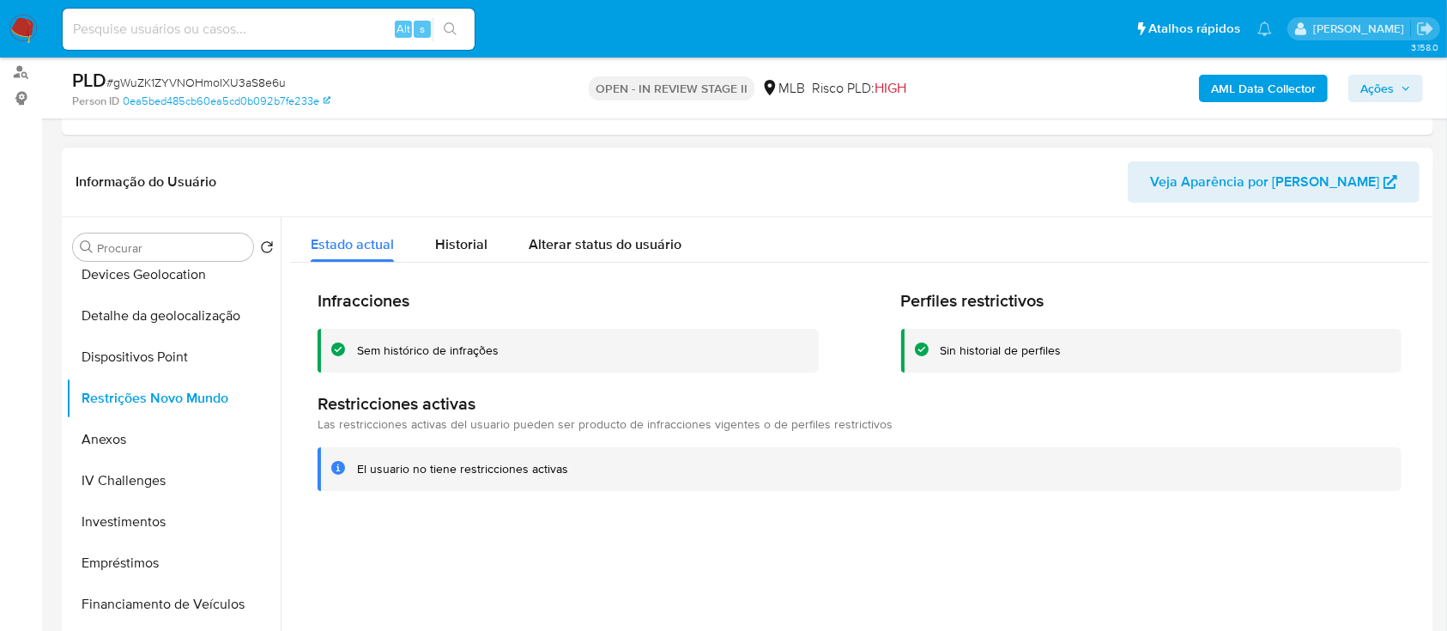
click at [442, 353] on div "Sem histórico de infrações" at bounding box center [428, 350] width 142 height 16
click at [686, 568] on div at bounding box center [855, 436] width 1148 height 439
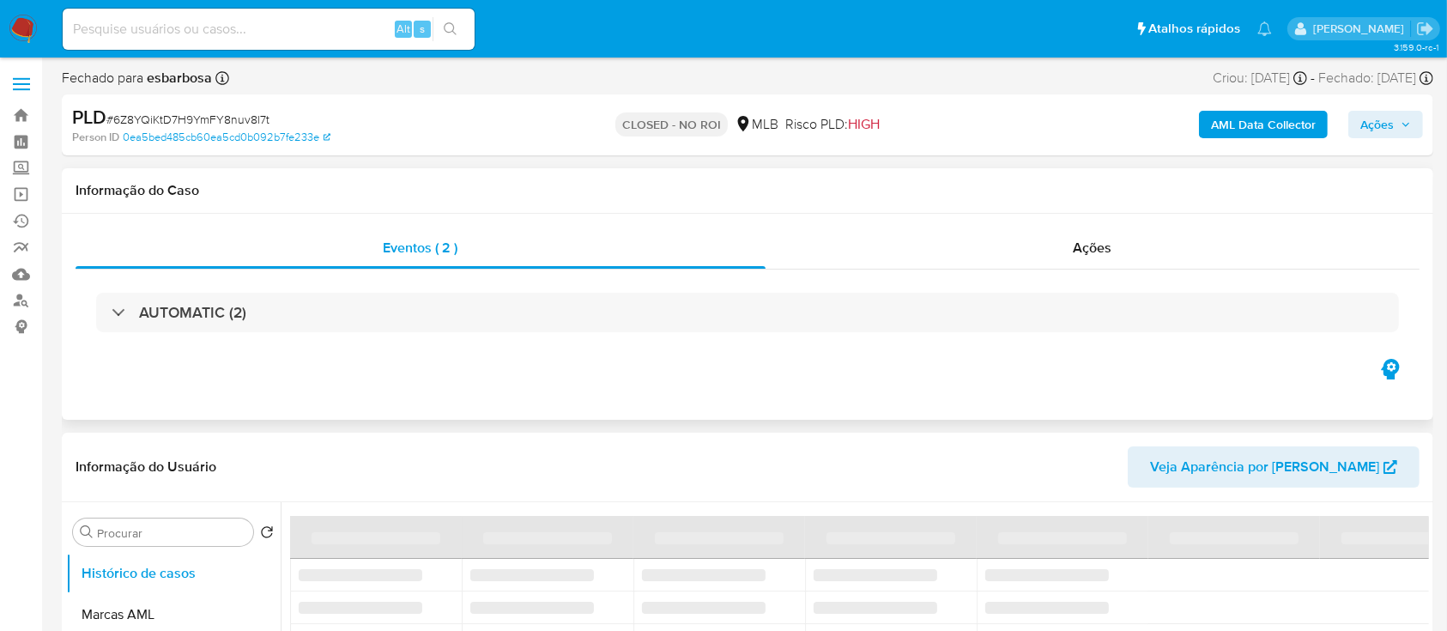
select select "10"
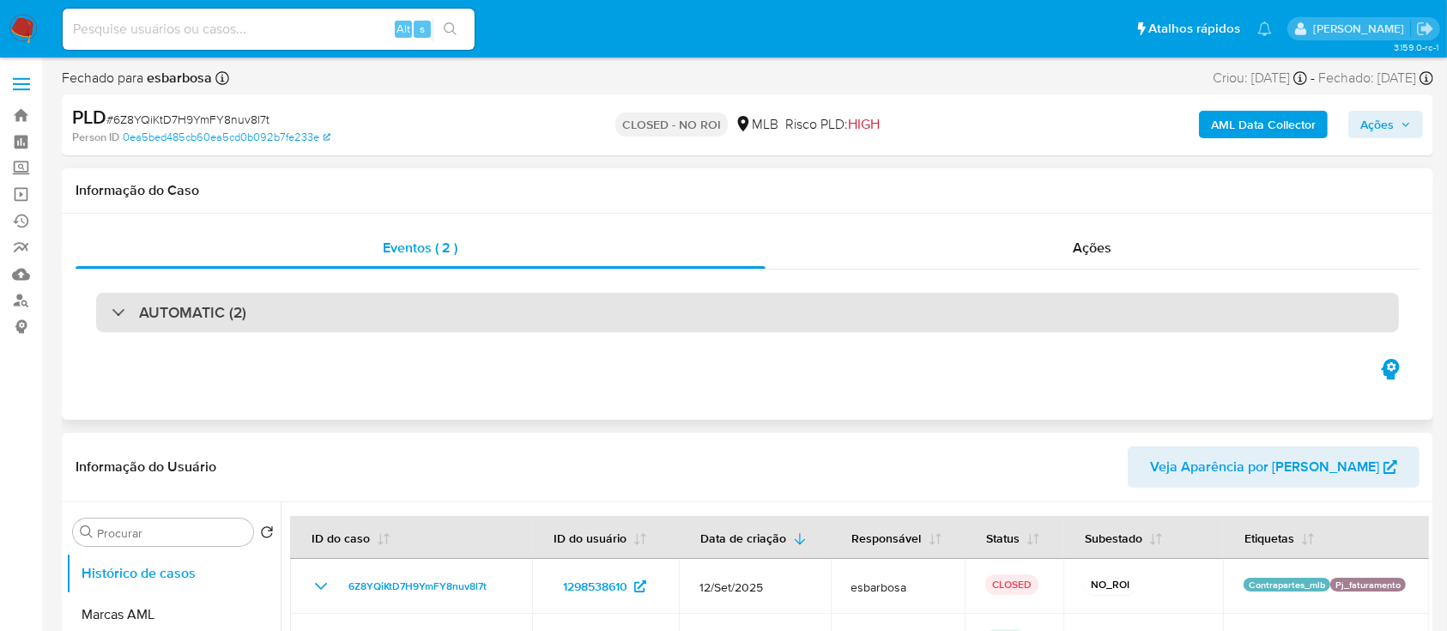
click at [353, 303] on div "AUTOMATIC (2)" at bounding box center [747, 312] width 1303 height 39
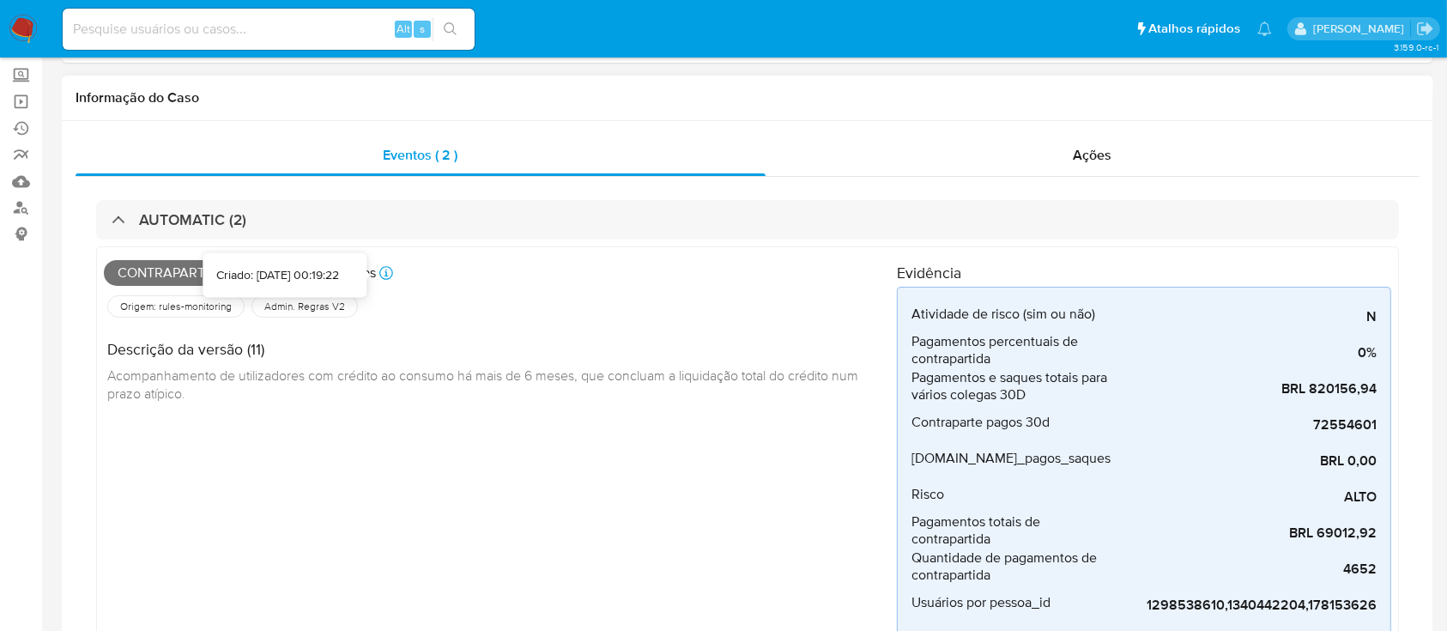
scroll to position [114, 0]
